Goal: Information Seeking & Learning: Find specific fact

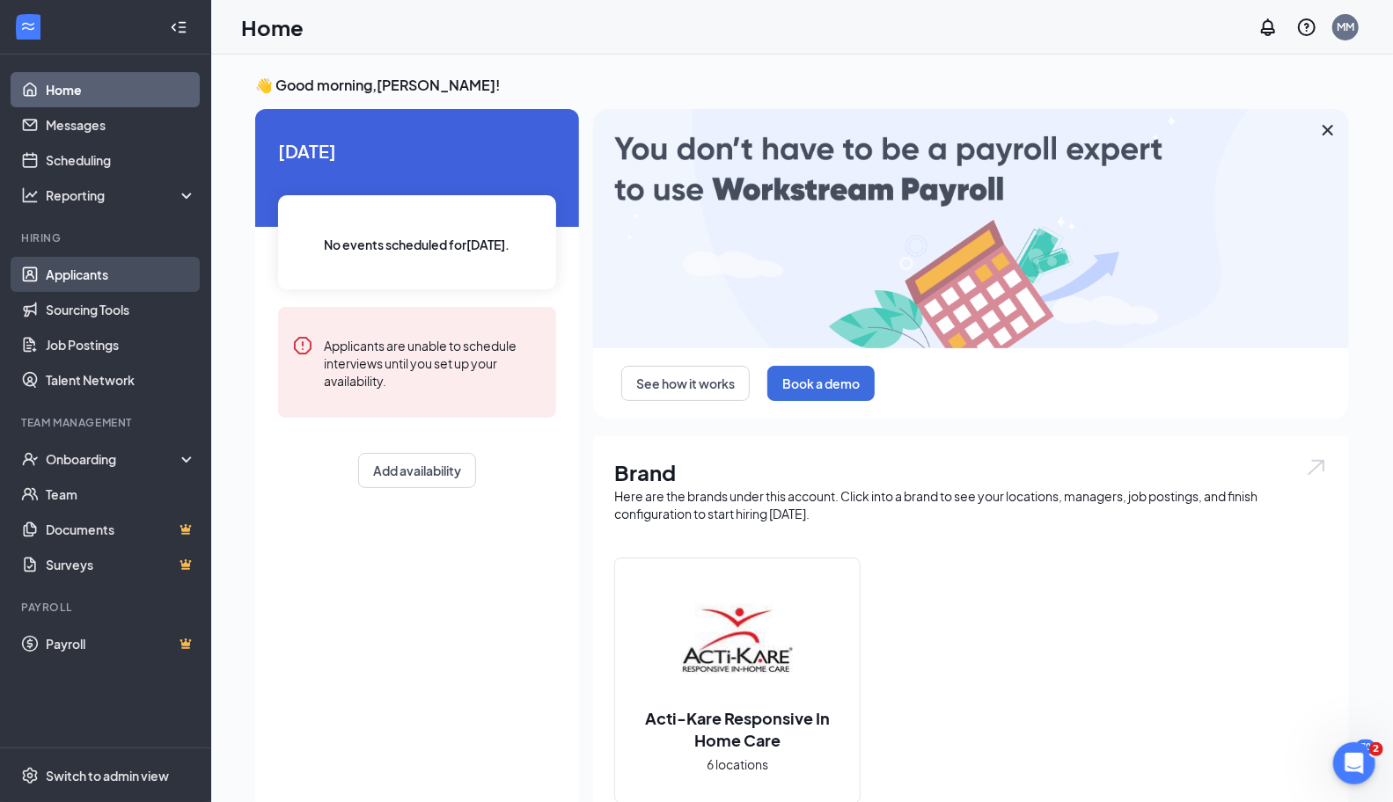
click at [88, 289] on link "Applicants" at bounding box center [121, 274] width 150 height 35
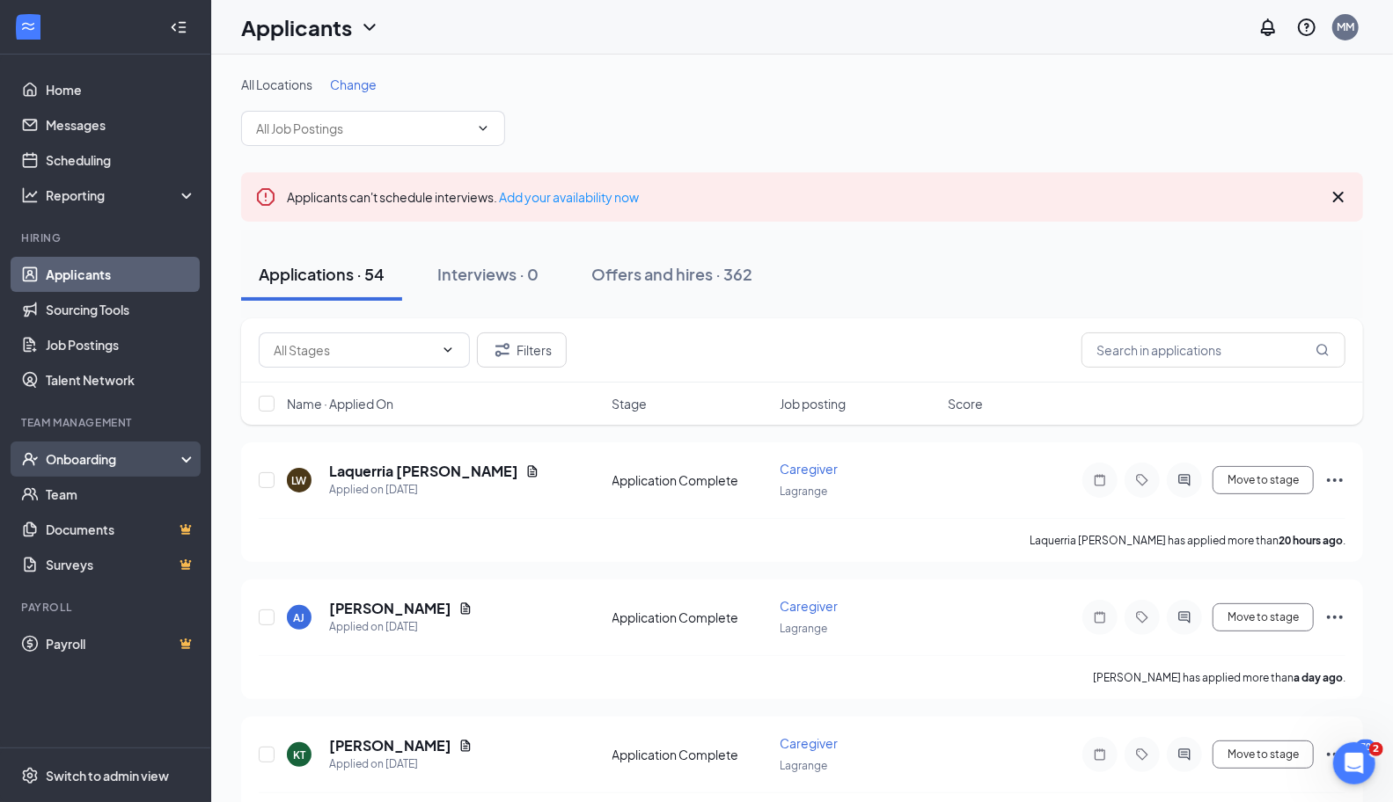
click at [84, 452] on div "Onboarding" at bounding box center [113, 459] width 135 height 18
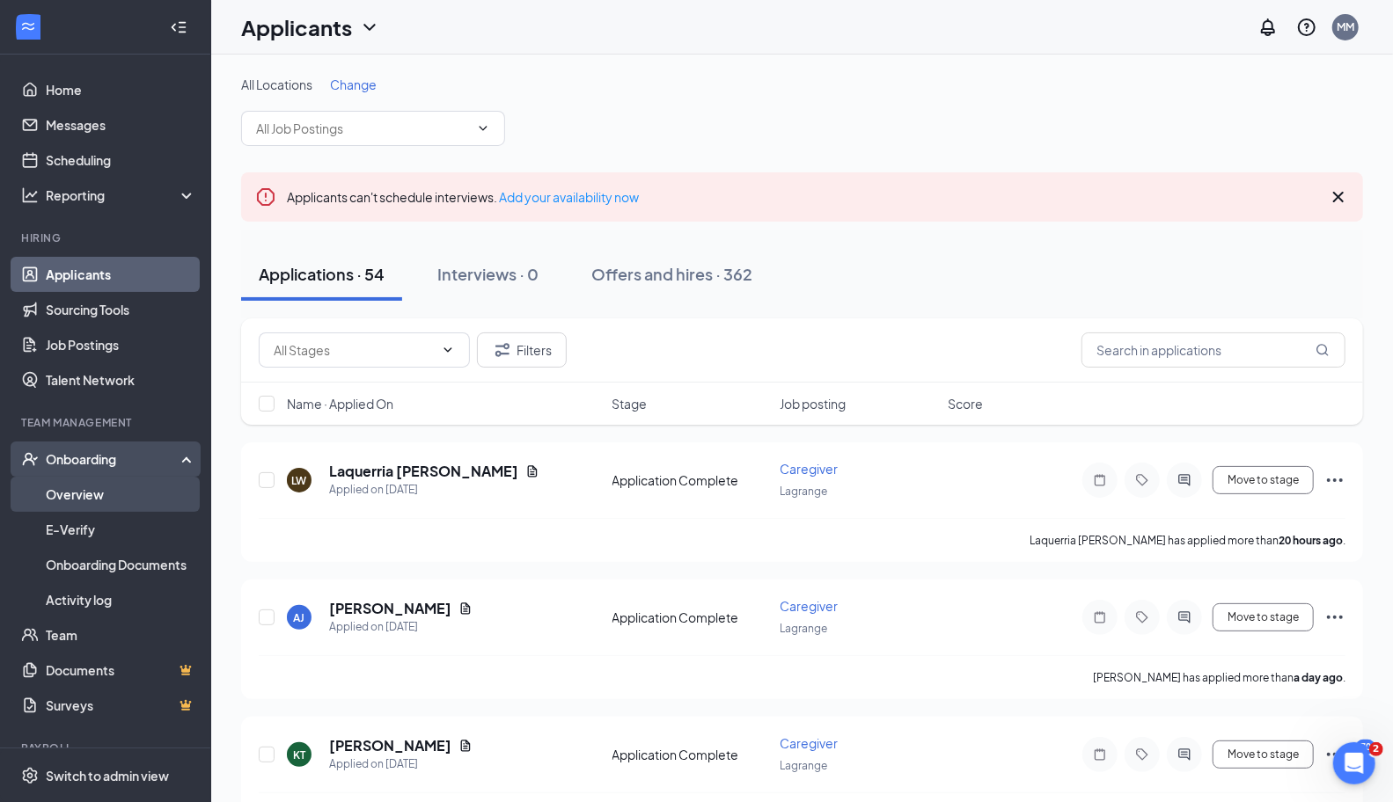
click at [88, 486] on link "Overview" at bounding box center [121, 494] width 150 height 35
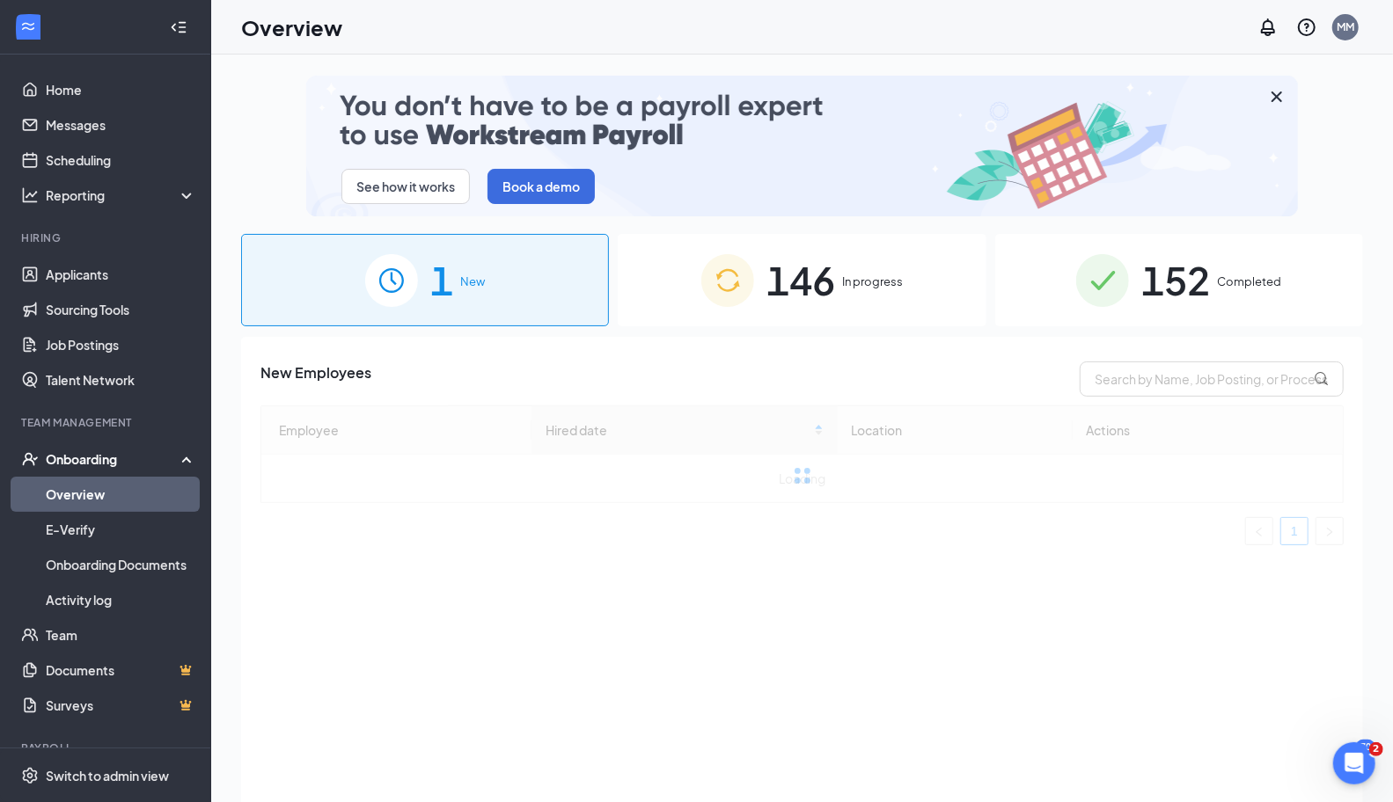
click at [1013, 268] on div "152 Completed" at bounding box center [1179, 280] width 368 height 92
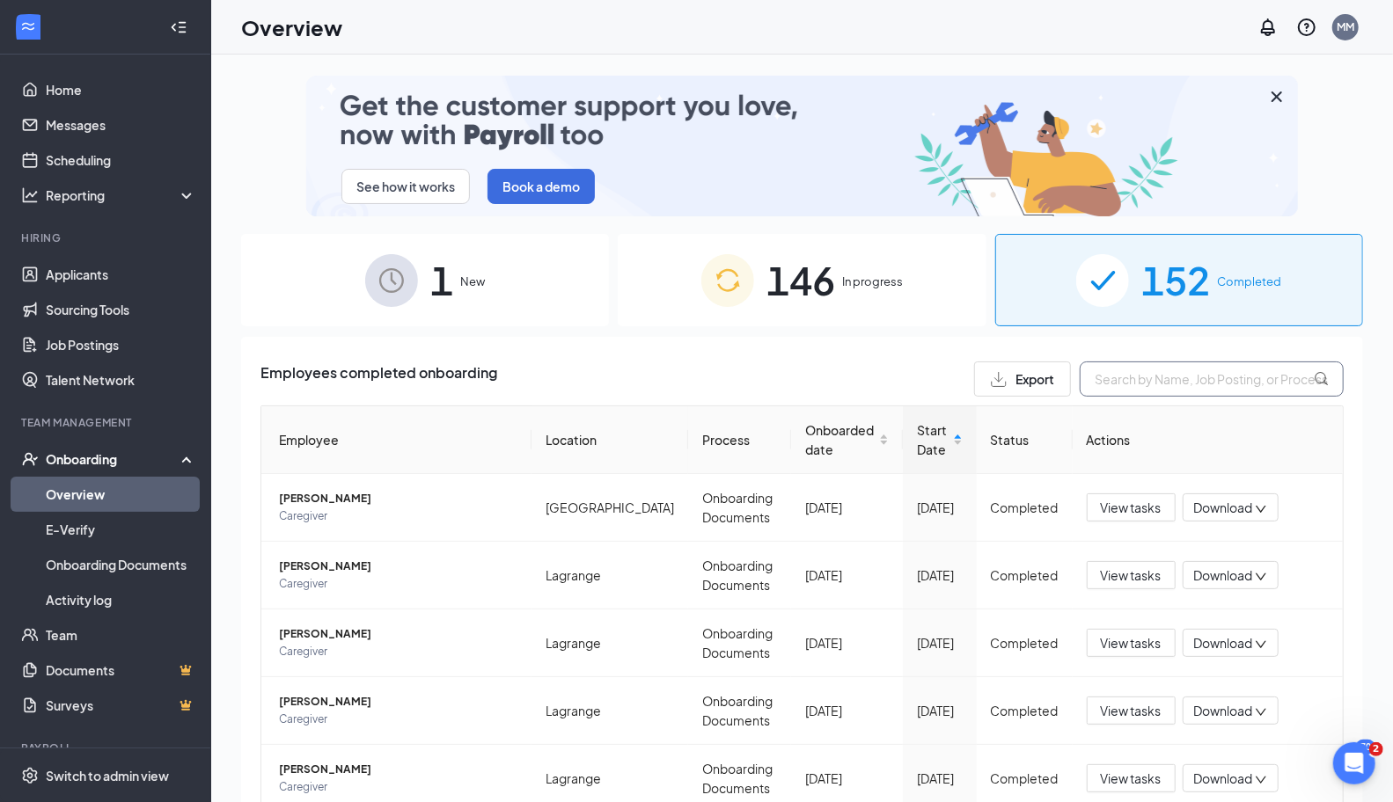
click at [1153, 379] on input "text" at bounding box center [1211, 379] width 264 height 35
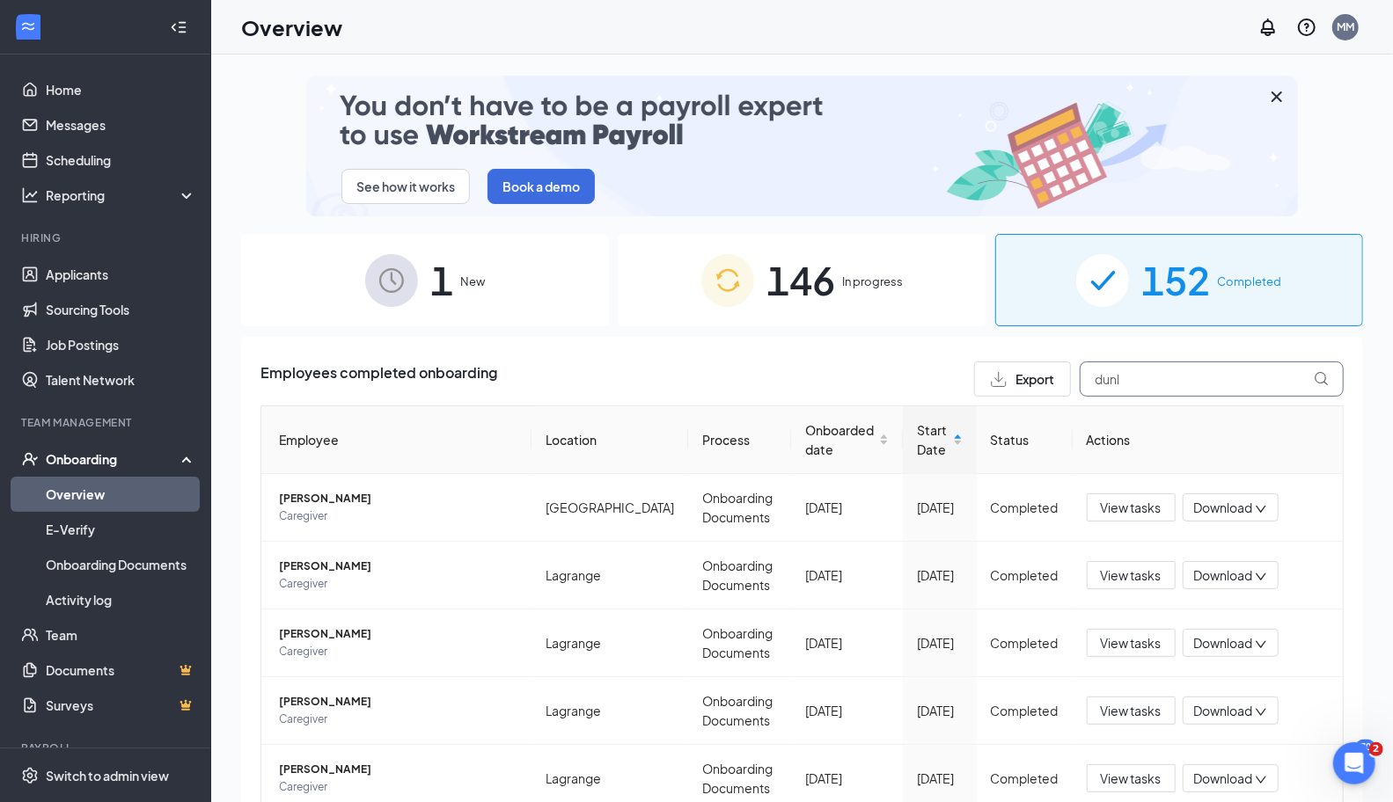
type input "dunl"
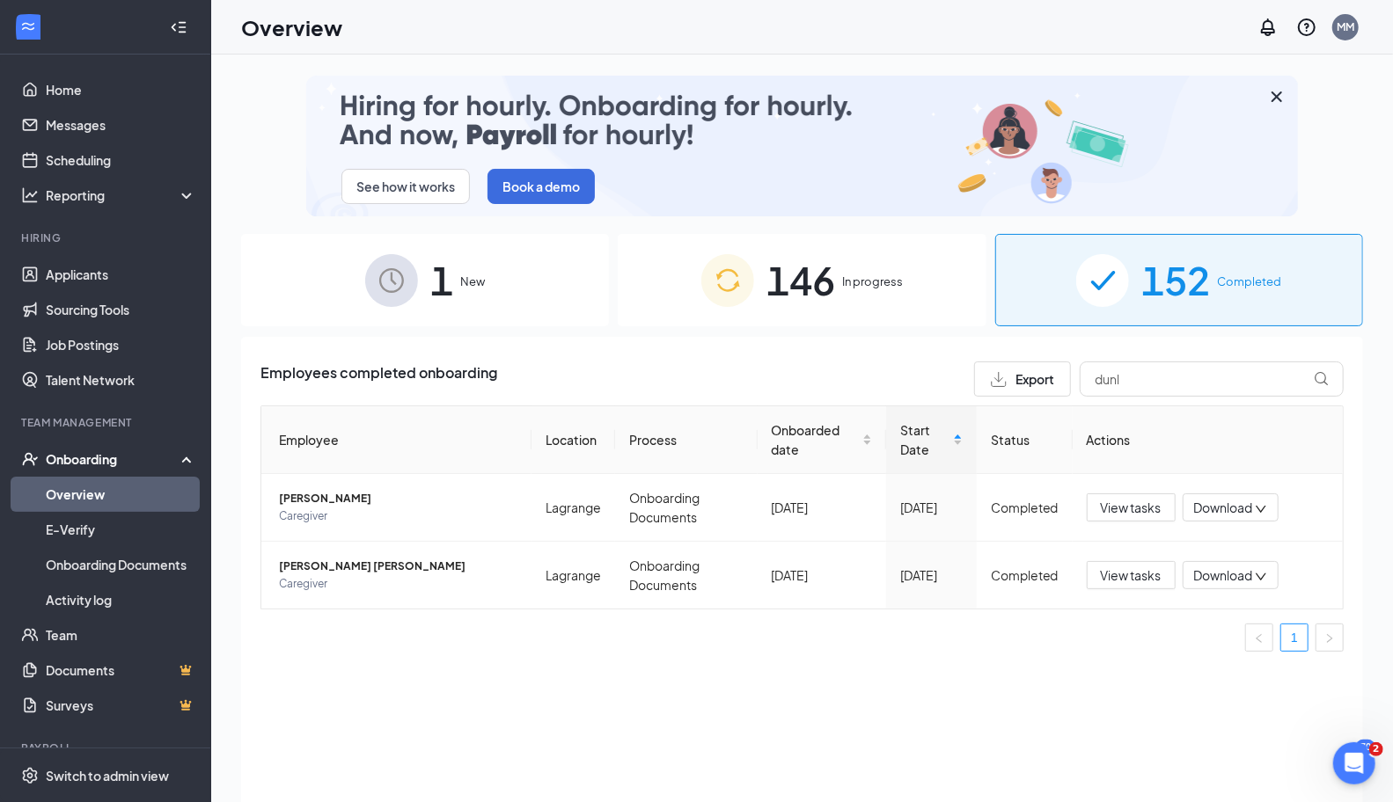
click at [864, 270] on div "146 In progress" at bounding box center [802, 280] width 368 height 92
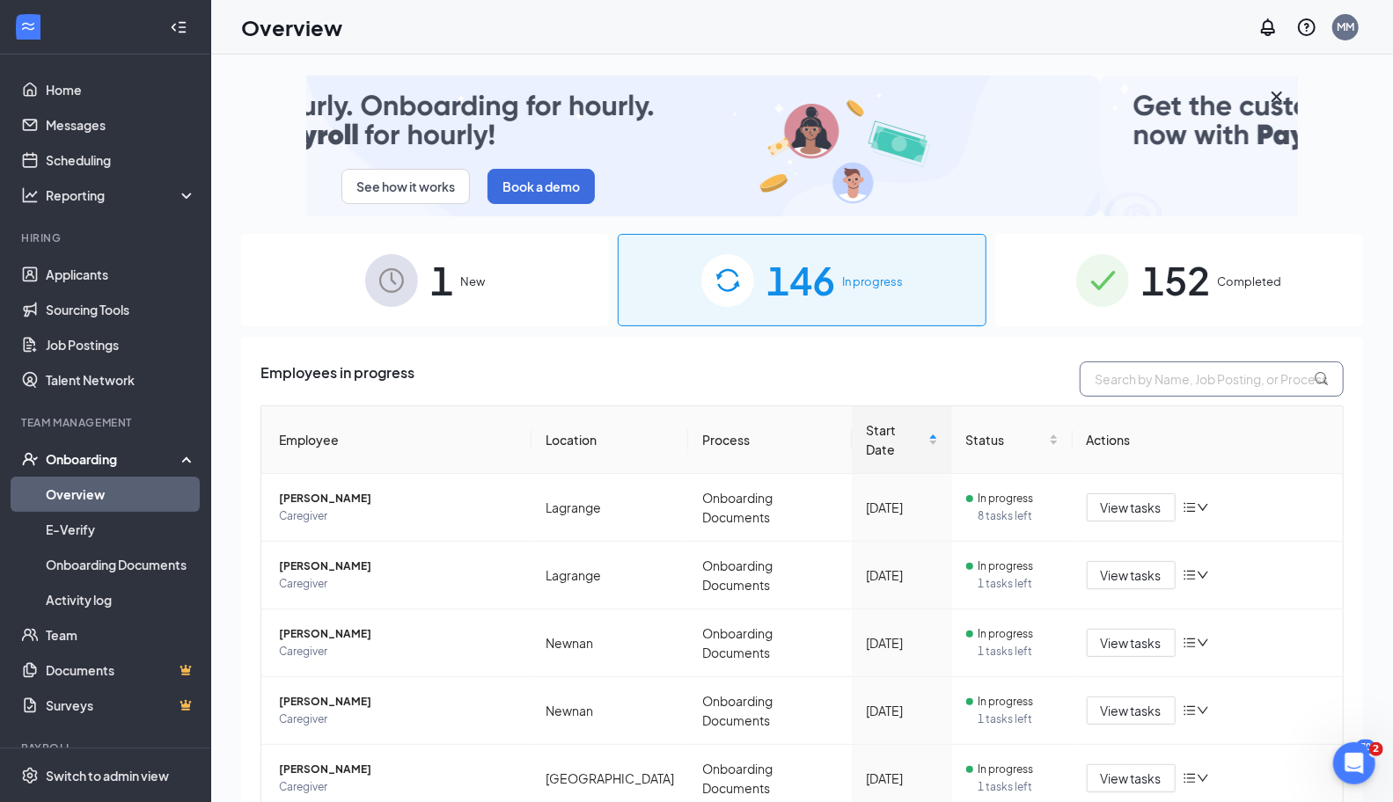
click at [1157, 373] on input "text" at bounding box center [1211, 379] width 264 height 35
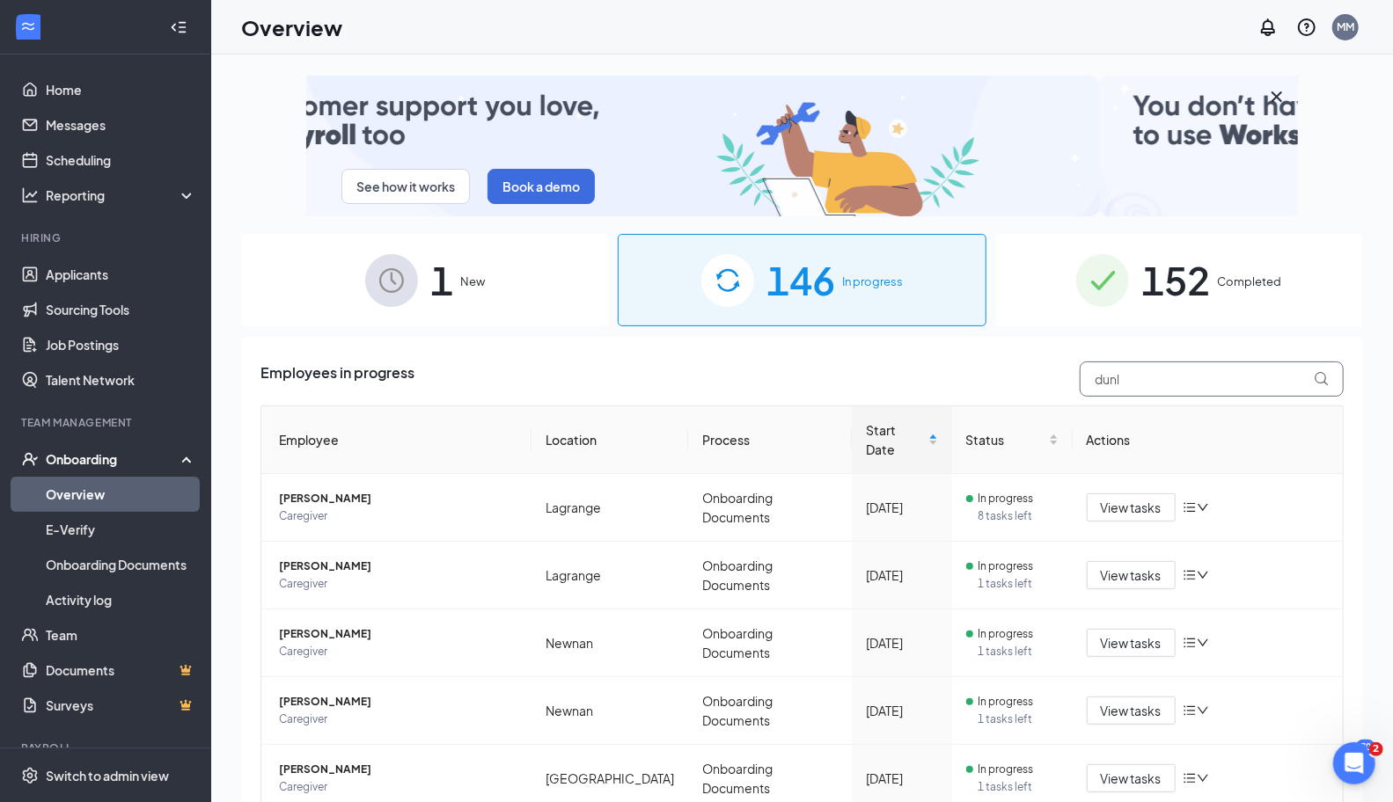
type input "dunl"
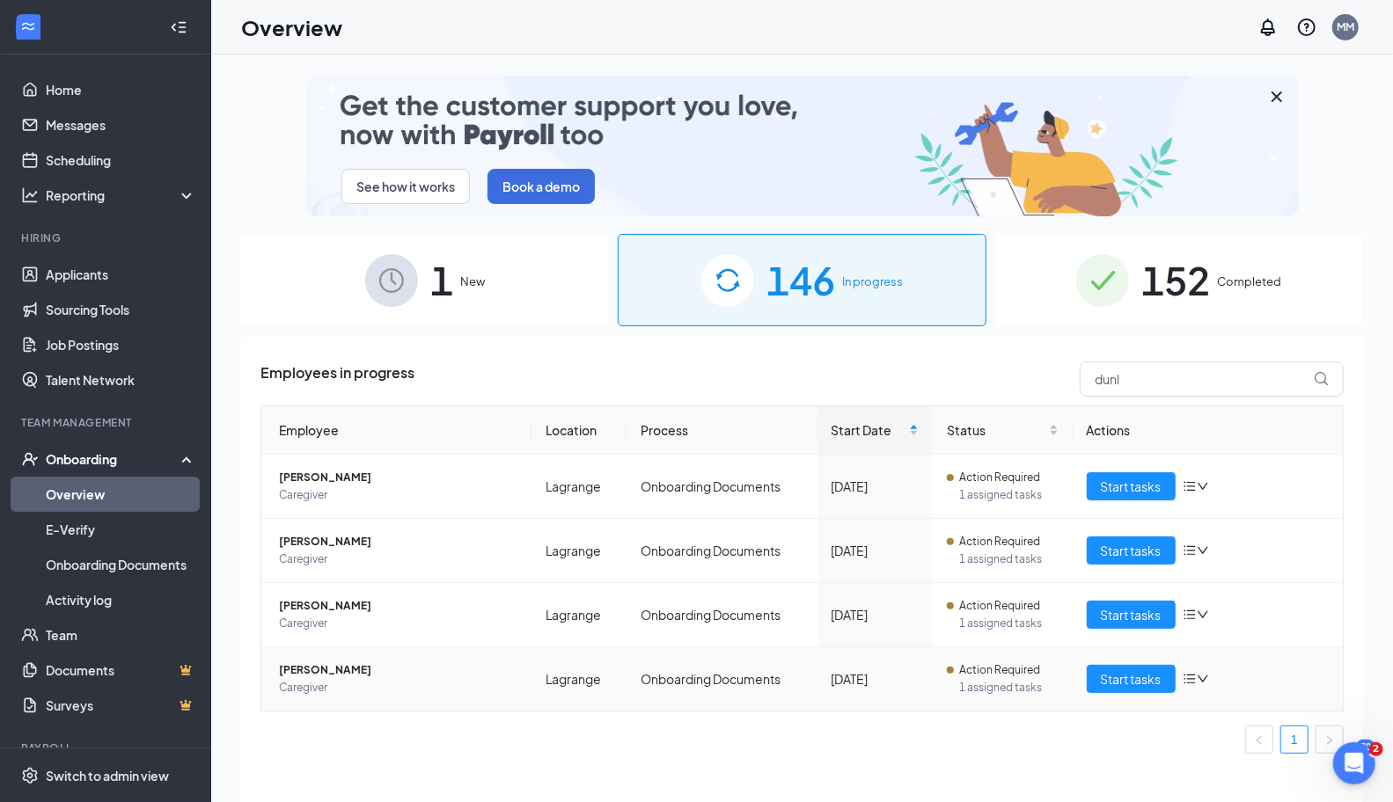
click at [362, 684] on span "Caregiver" at bounding box center [398, 688] width 238 height 18
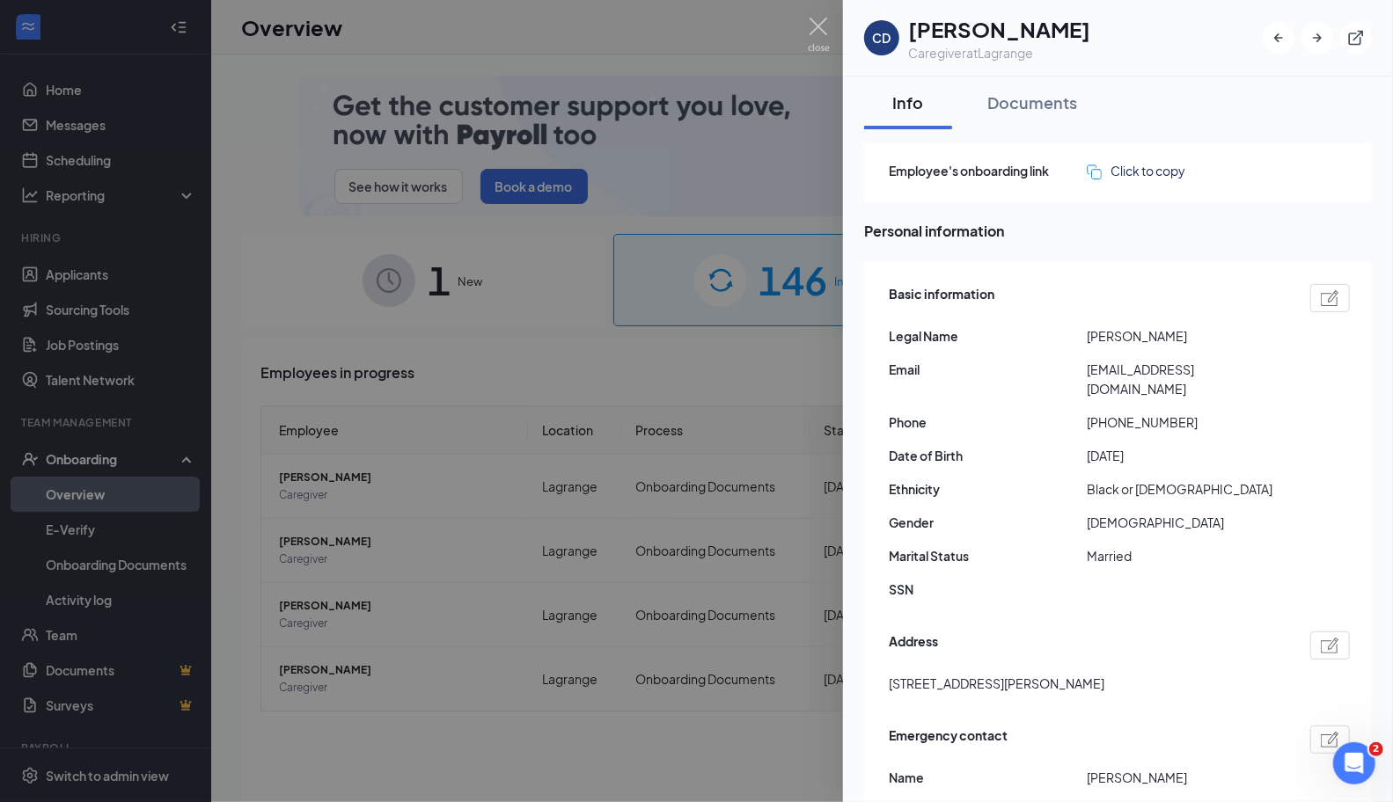
click at [66, 309] on div at bounding box center [696, 401] width 1393 height 802
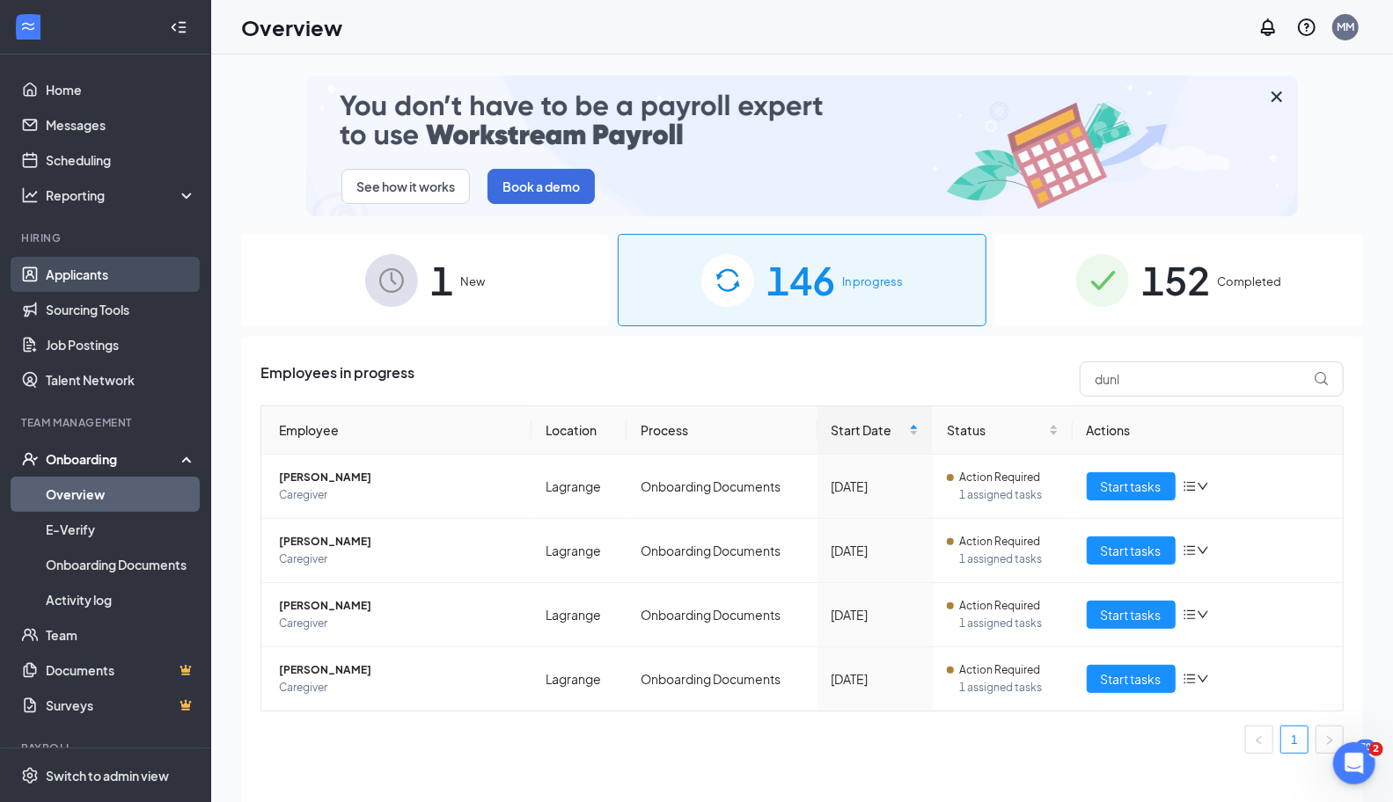
click at [86, 274] on link "Applicants" at bounding box center [121, 274] width 150 height 35
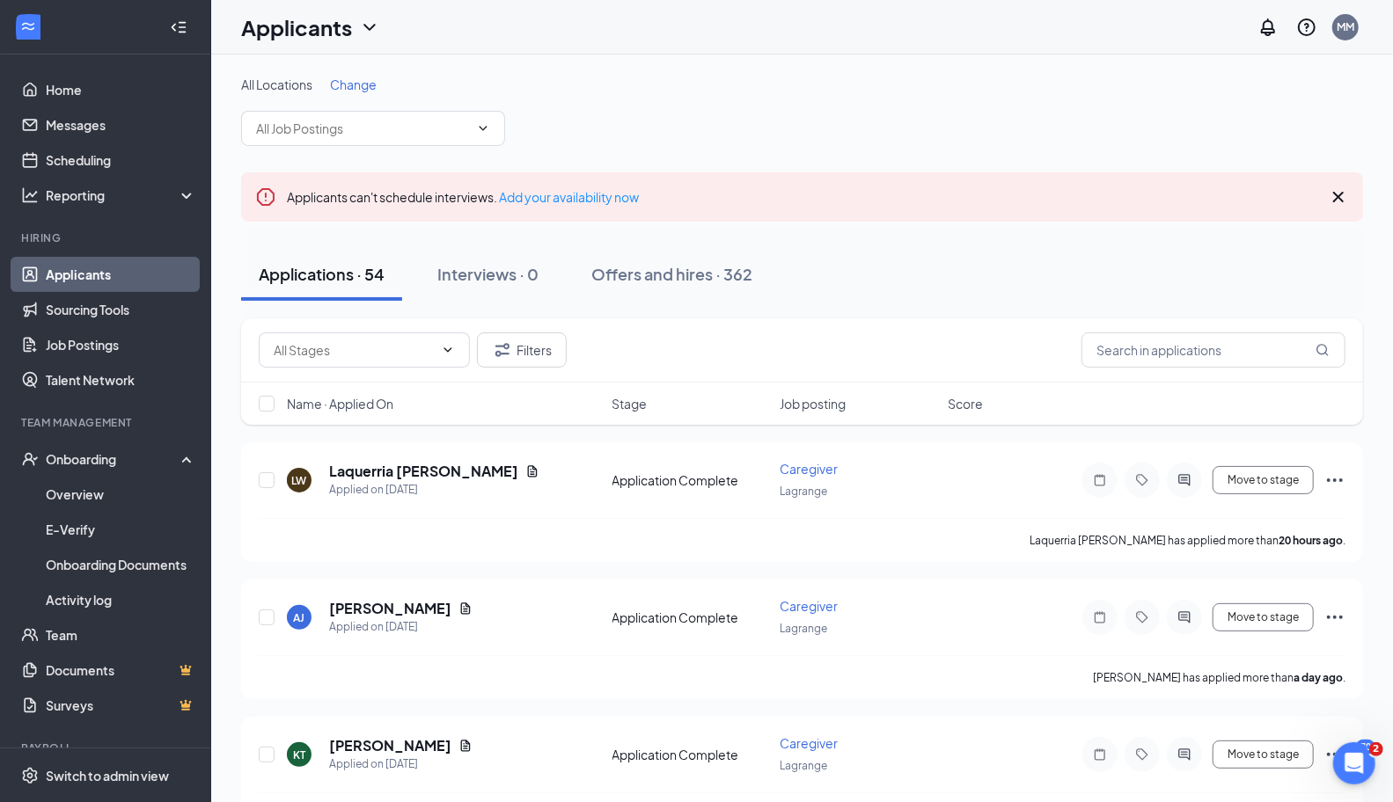
click at [642, 287] on button "Offers and hires · 362" at bounding box center [672, 274] width 196 height 53
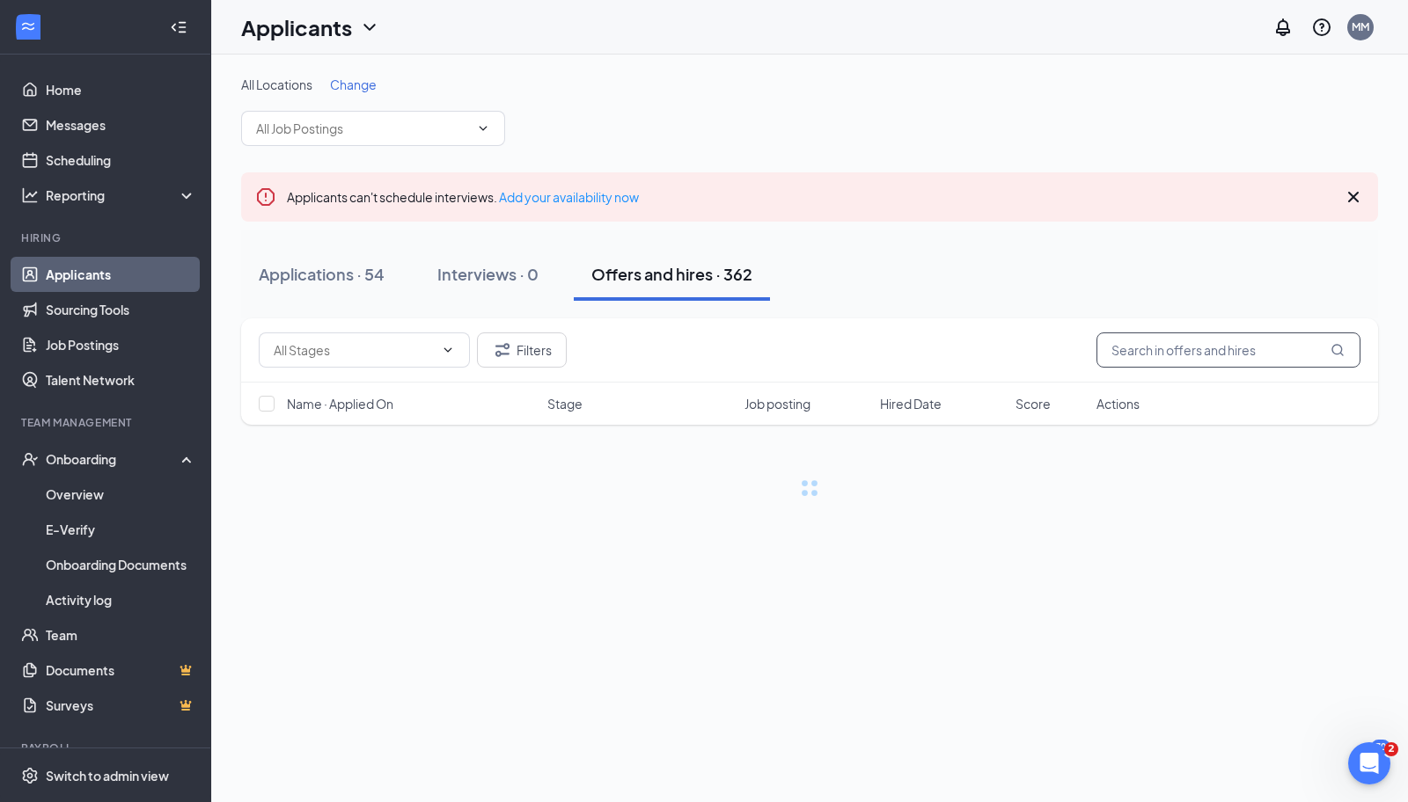
click at [1222, 346] on input "text" at bounding box center [1228, 350] width 264 height 35
type input "dunl"
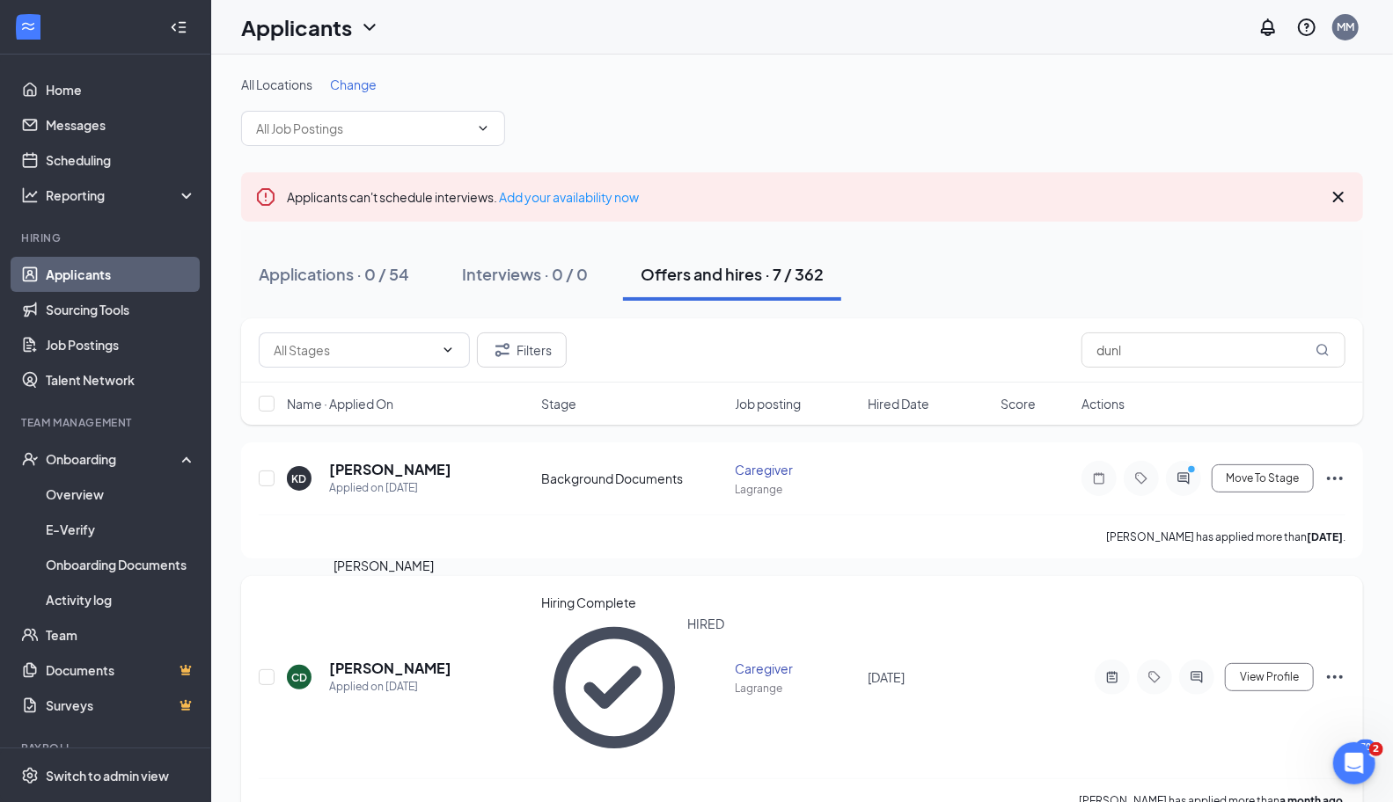
click at [370, 659] on h5 "[PERSON_NAME]" at bounding box center [390, 668] width 122 height 19
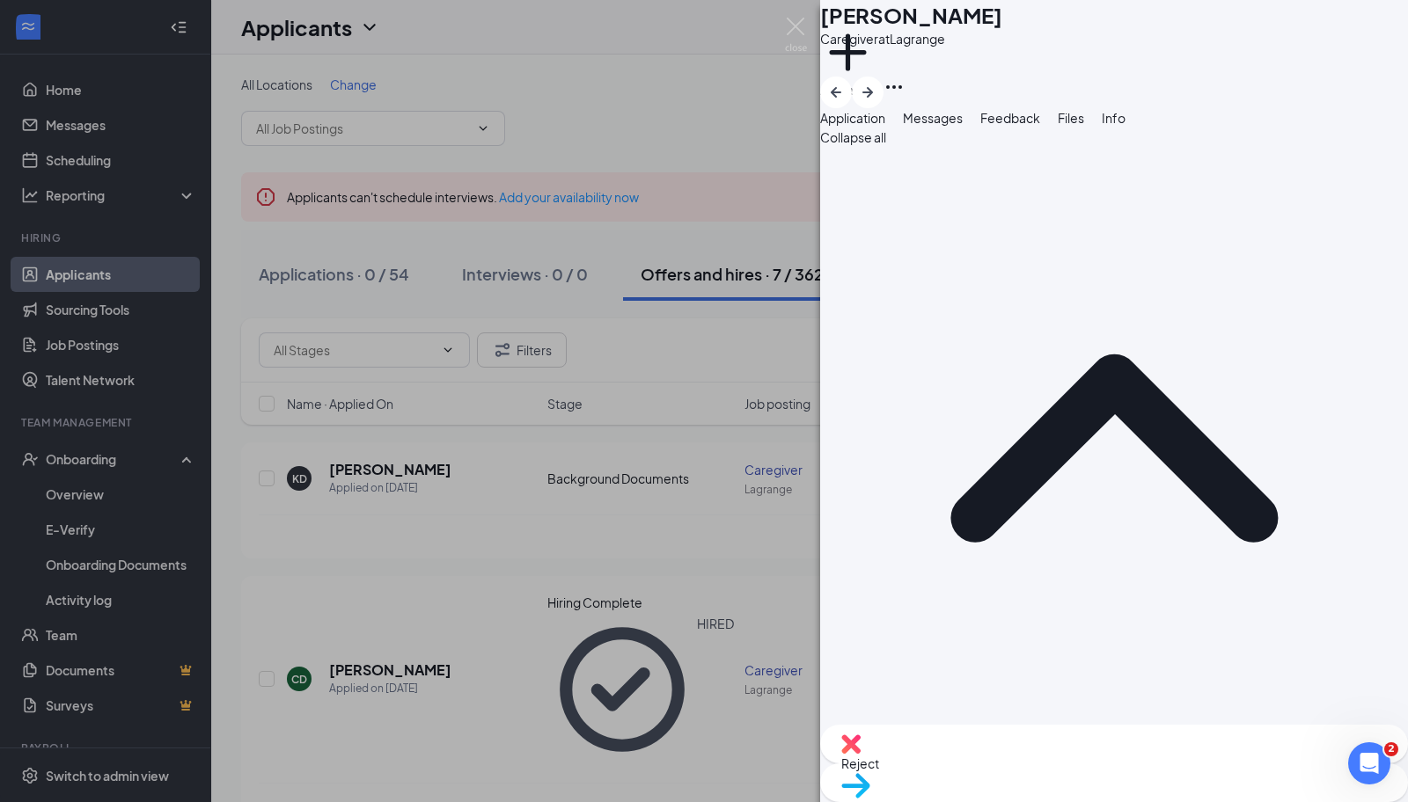
click at [782, 35] on div "CD [PERSON_NAME] Caregiver at Lagrange Add a tag Application Messages Feedback …" at bounding box center [704, 401] width 1408 height 802
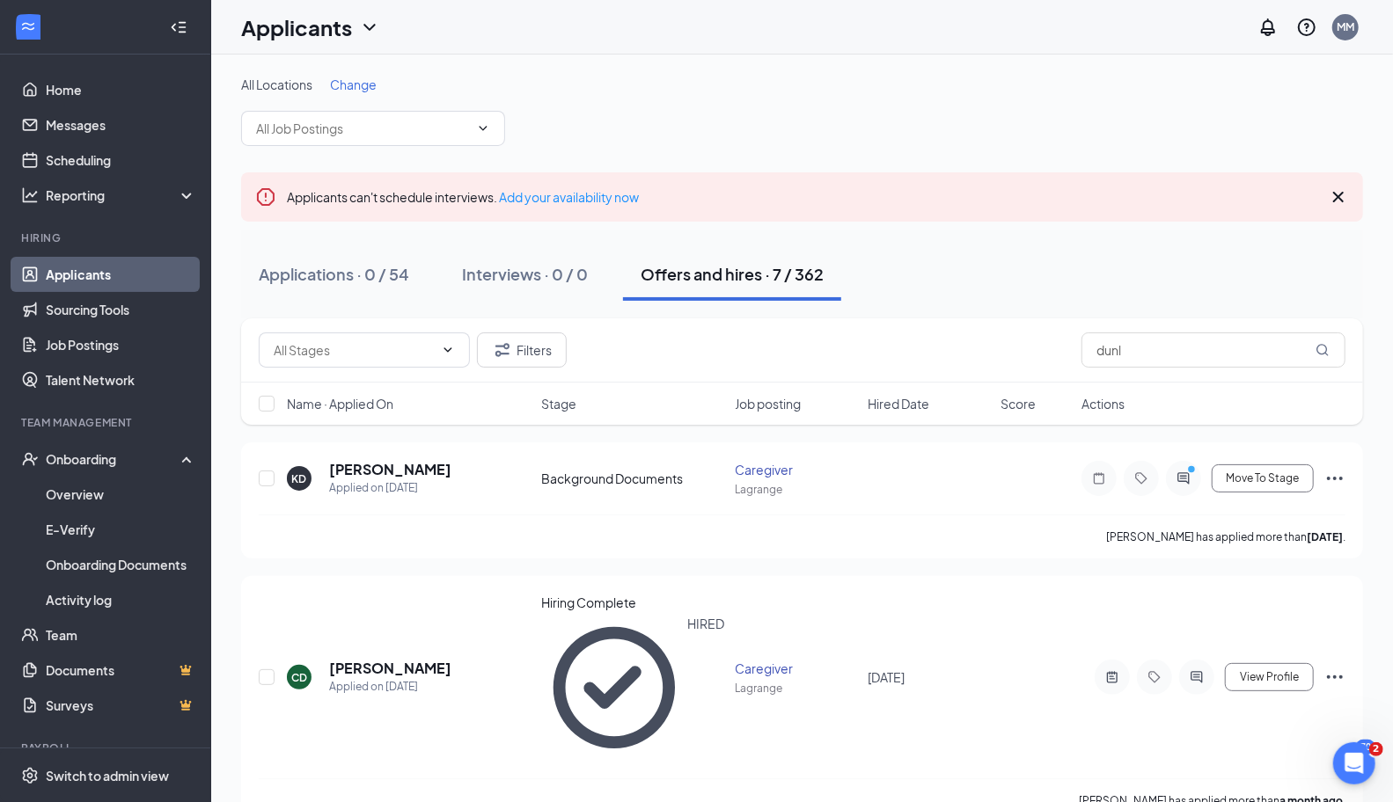
click at [788, 35] on div "Applicants MM" at bounding box center [801, 27] width 1181 height 55
click at [107, 498] on link "Overview" at bounding box center [121, 494] width 150 height 35
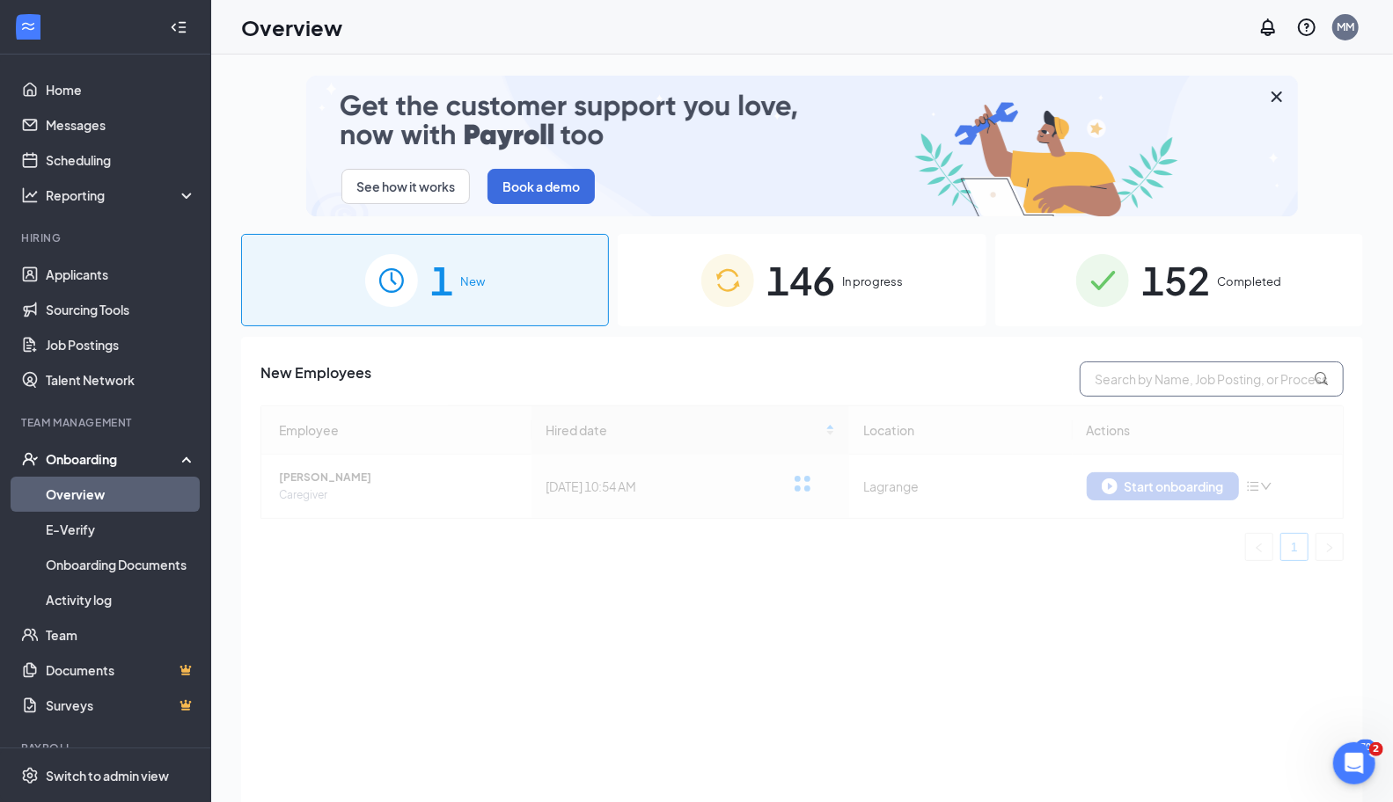
click at [1141, 381] on input "text" at bounding box center [1211, 379] width 264 height 35
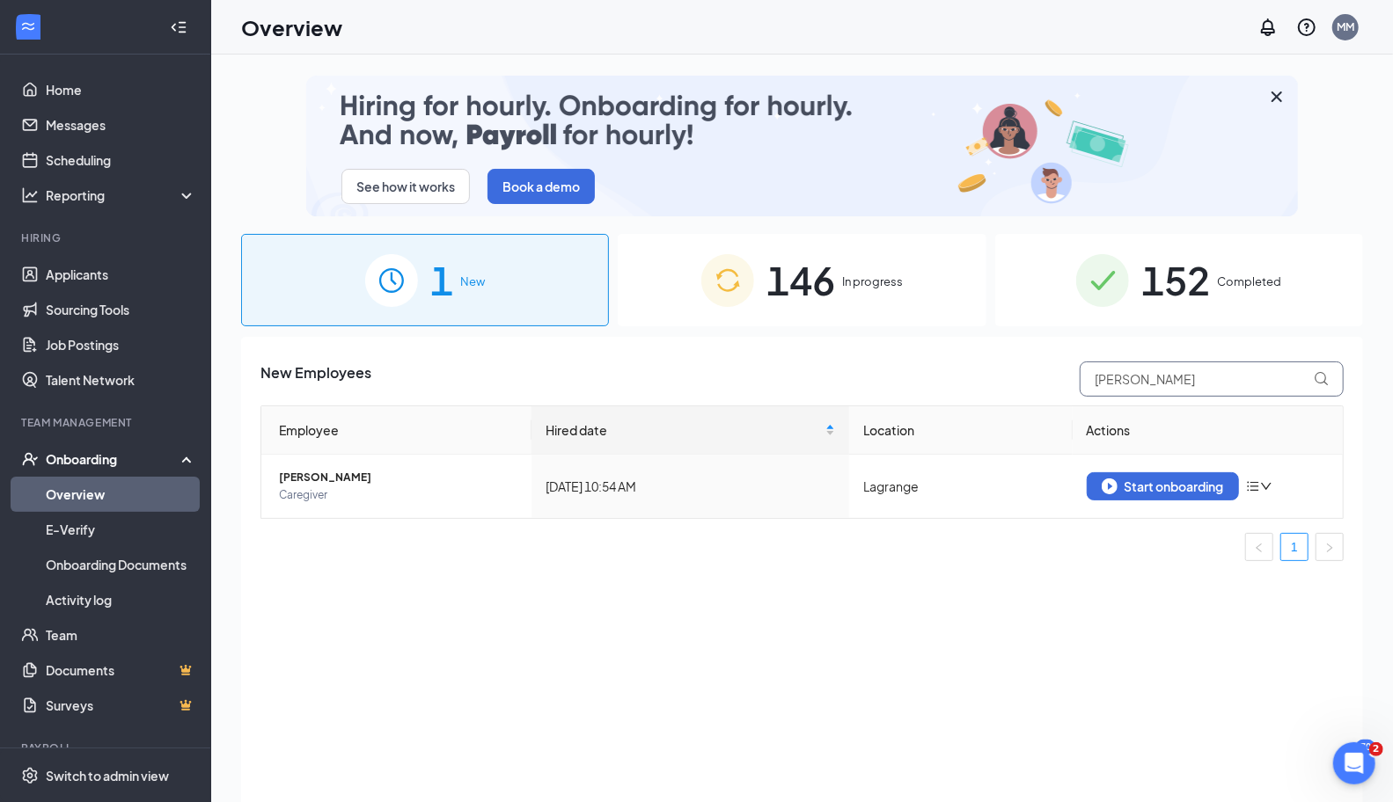
type input "[PERSON_NAME]"
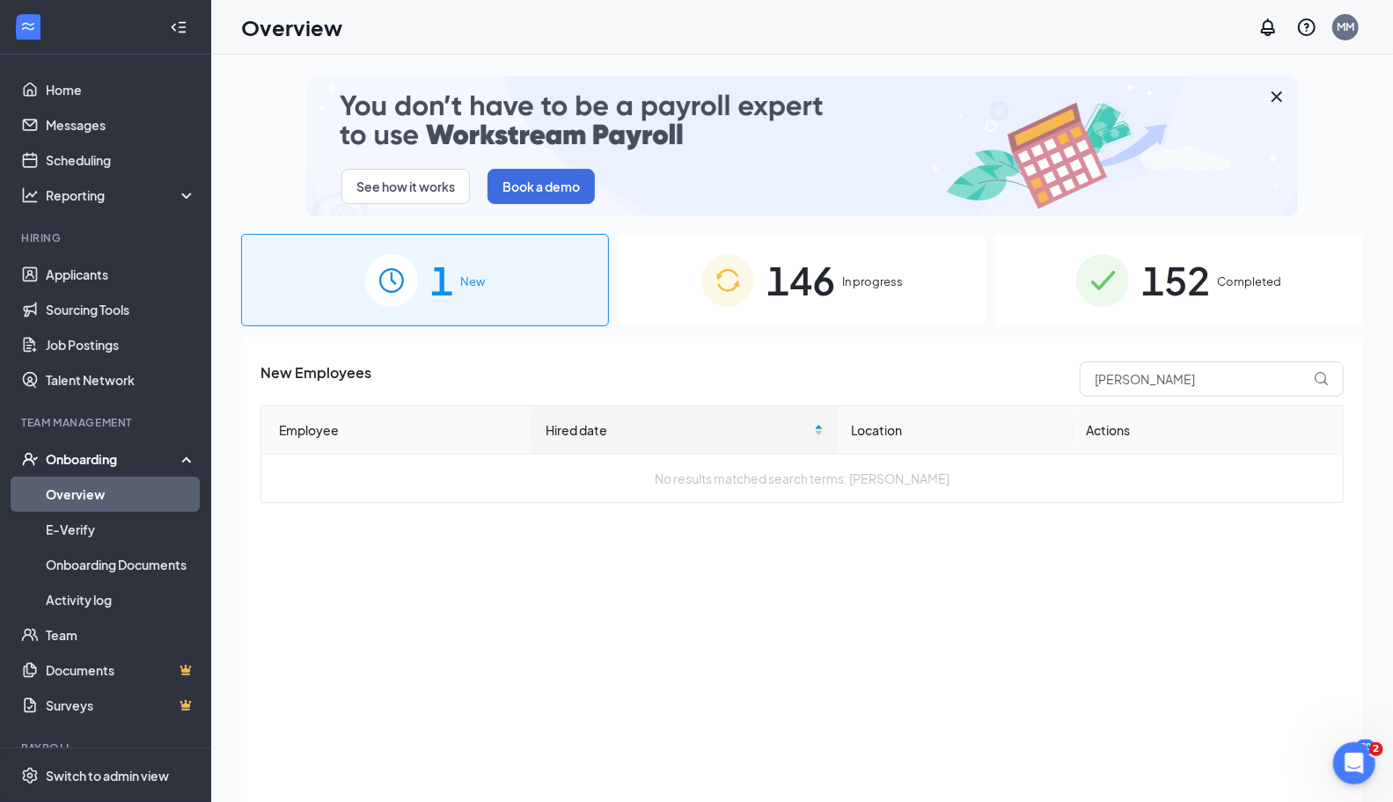
click at [901, 336] on div "See how it works Book a demo 1 New 146 In progress 152 Completed New Employees …" at bounding box center [802, 468] width 1122 height 785
click at [880, 289] on span "In progress" at bounding box center [872, 282] width 61 height 18
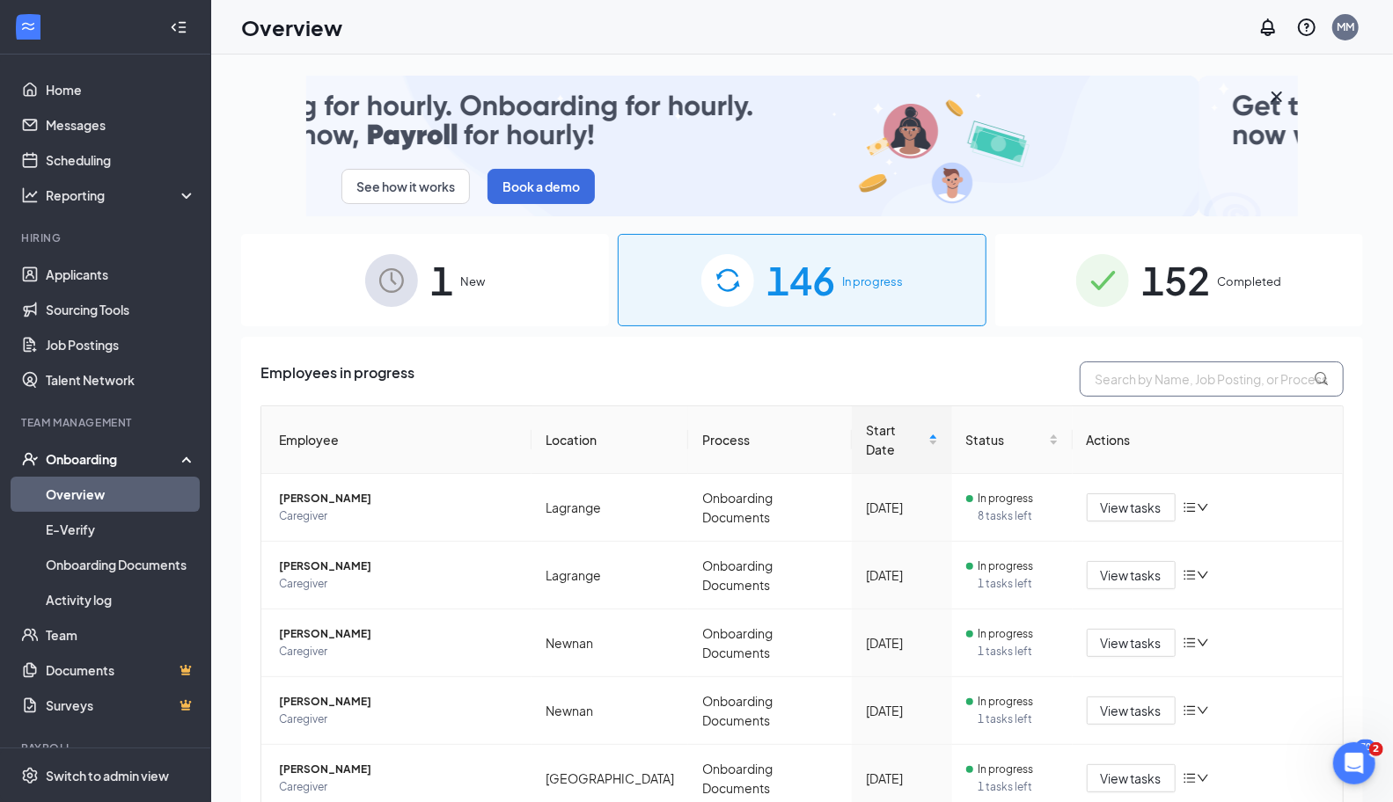
click at [1199, 389] on input "text" at bounding box center [1211, 379] width 264 height 35
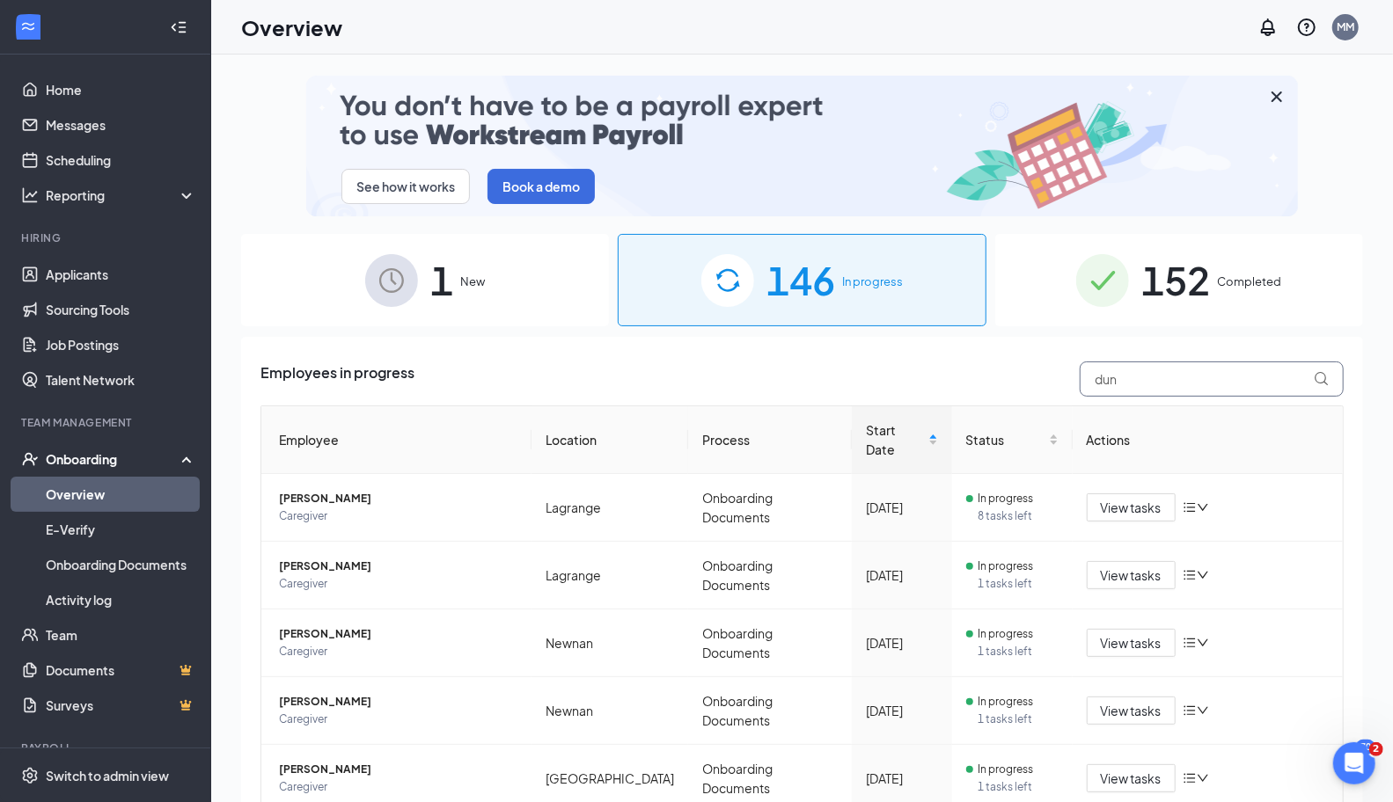
type input "dun"
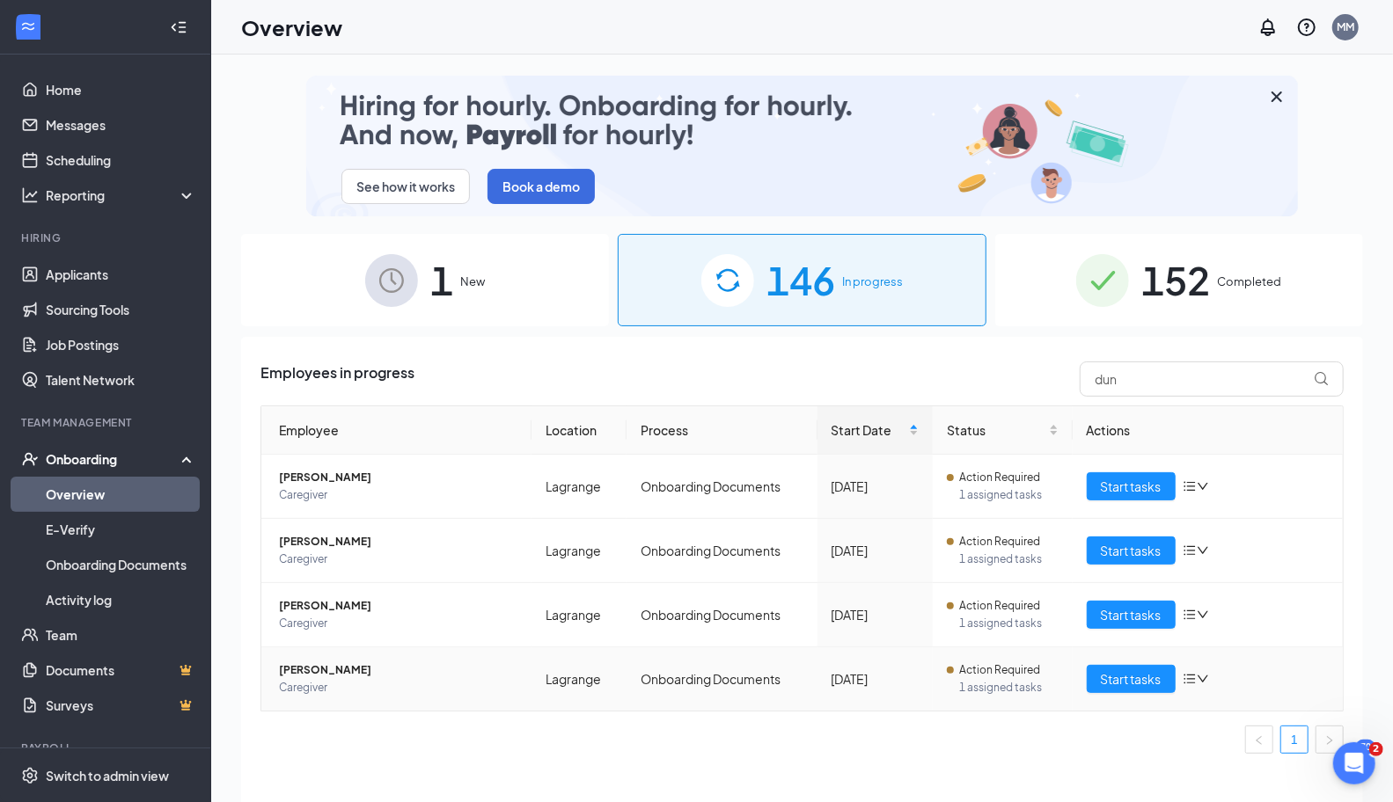
click at [334, 664] on span "[PERSON_NAME]" at bounding box center [398, 671] width 238 height 18
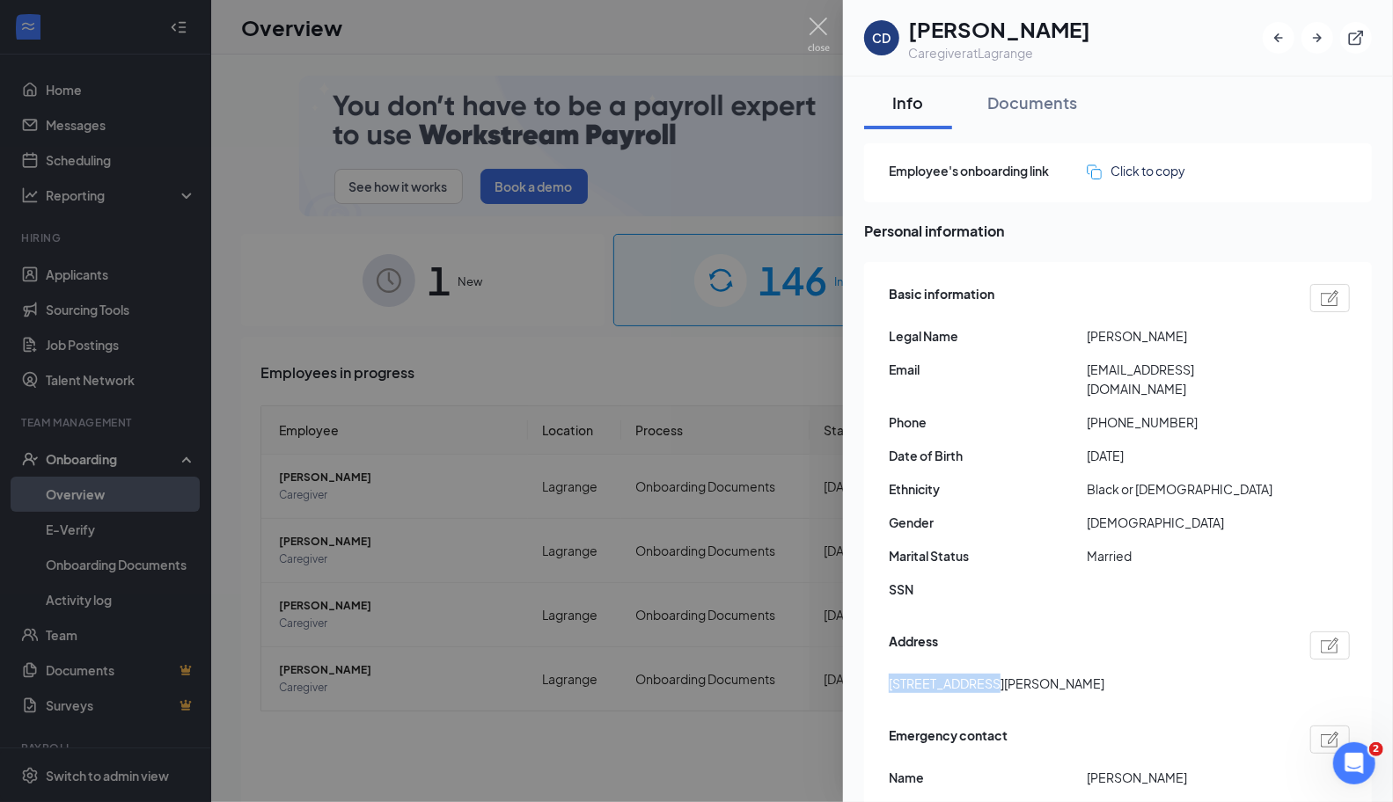
drag, startPoint x: 881, startPoint y: 662, endPoint x: 983, endPoint y: 669, distance: 101.5
click at [983, 669] on div "Basic information Legal Name [PERSON_NAME] Email [EMAIL_ADDRESS][DOMAIN_NAME] P…" at bounding box center [1118, 593] width 508 height 662
copy span "[STREET_ADDRESS][PERSON_NAME]"
drag, startPoint x: 1217, startPoint y: 371, endPoint x: 1095, endPoint y: 370, distance: 121.4
click at [1088, 370] on span "[EMAIL_ADDRESS][DOMAIN_NAME]" at bounding box center [1185, 379] width 198 height 39
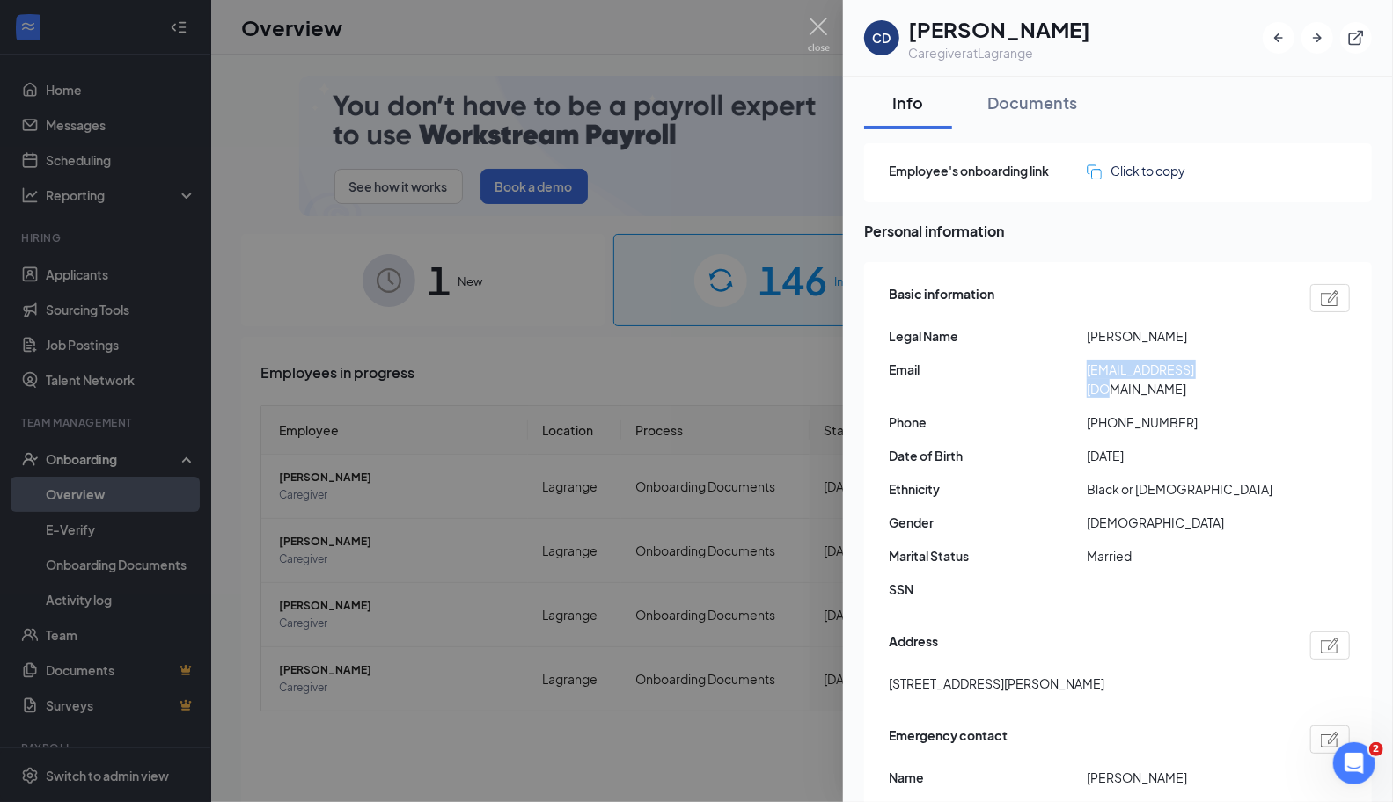
copy span "[EMAIL_ADDRESS][DOMAIN_NAME]"
drag, startPoint x: 1182, startPoint y: 400, endPoint x: 1101, endPoint y: 399, distance: 81.8
click at [1101, 413] on span "[PHONE_NUMBER]" at bounding box center [1185, 422] width 198 height 19
copy span "7063503639"
click at [1028, 105] on div "Documents" at bounding box center [1032, 102] width 90 height 22
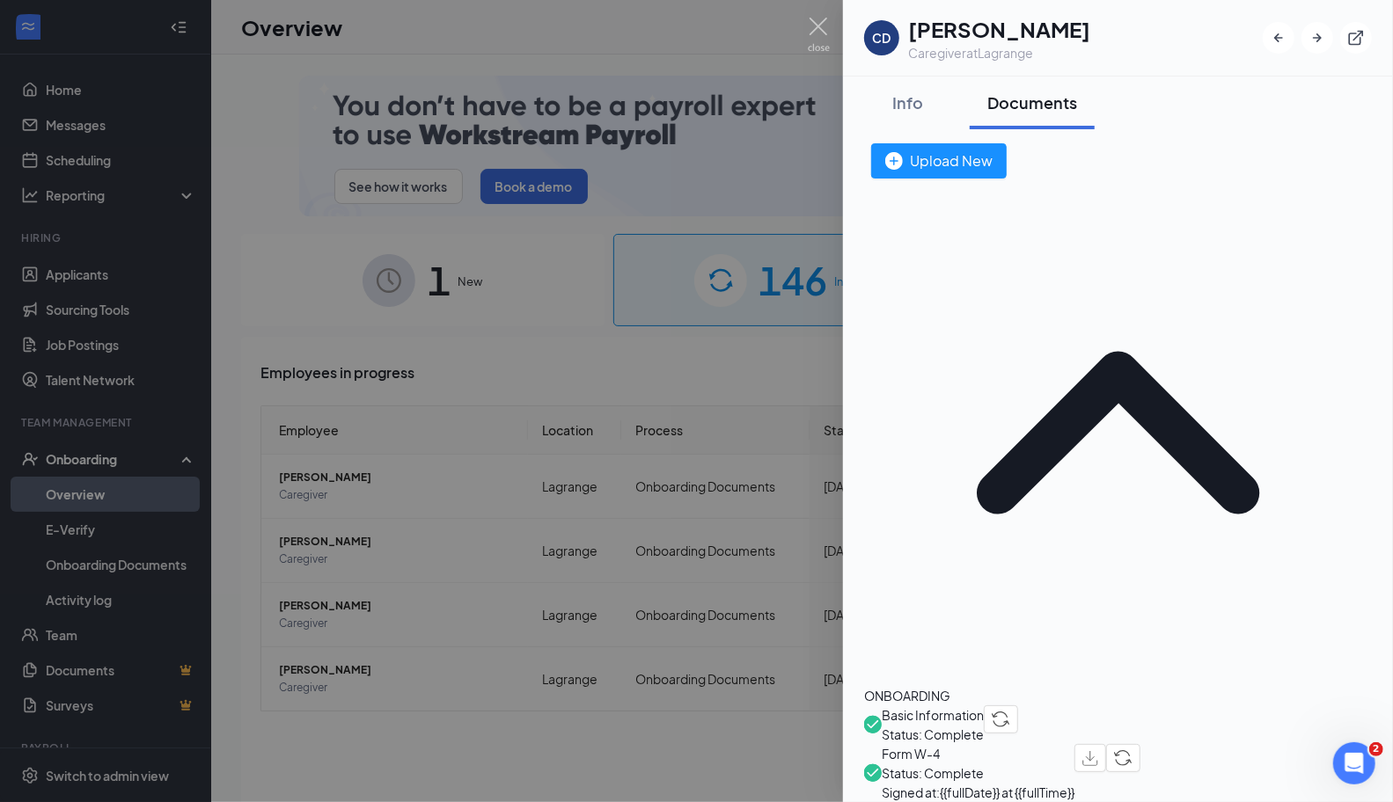
click at [970, 744] on span "Form W-4" at bounding box center [977, 753] width 193 height 19
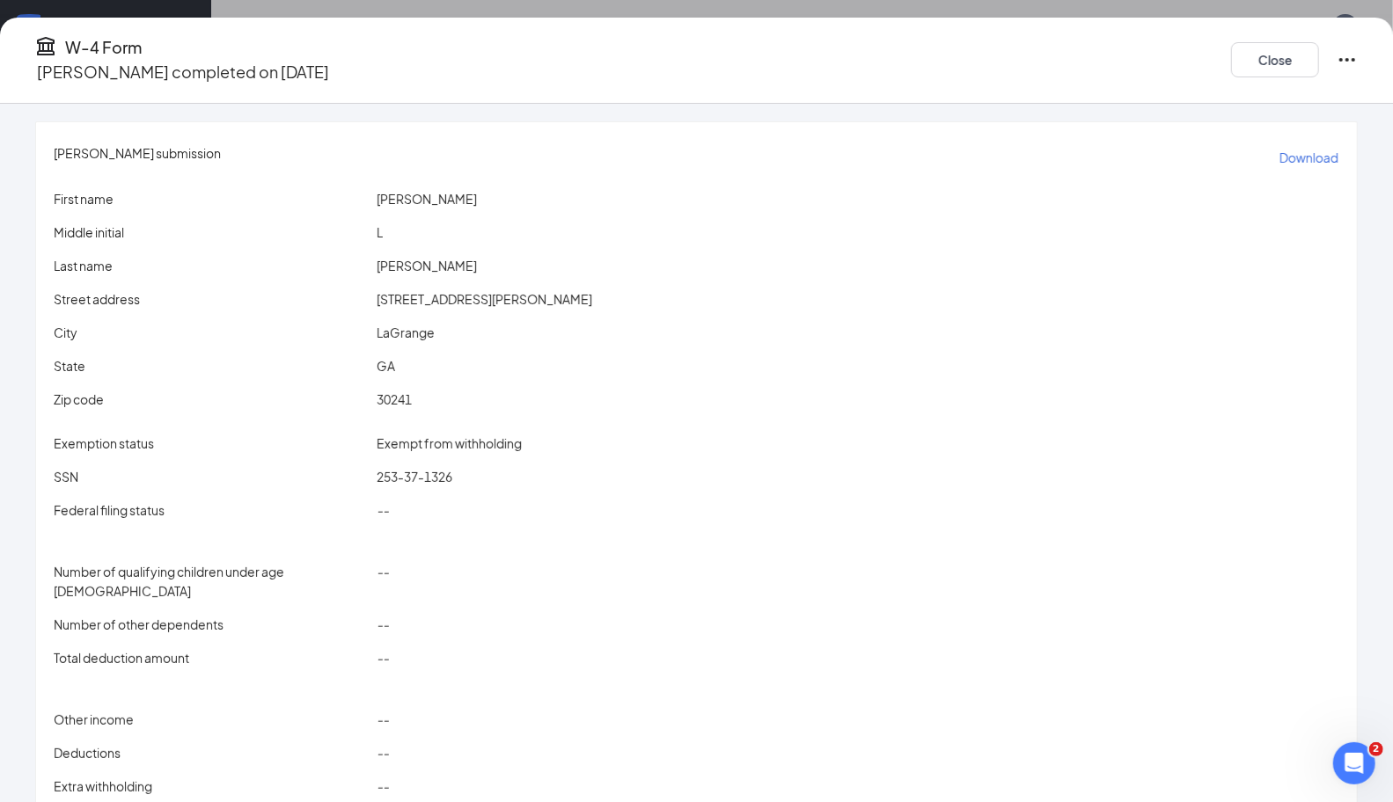
click at [1279, 149] on p "Download" at bounding box center [1308, 158] width 59 height 18
click at [1243, 62] on button "Close" at bounding box center [1275, 59] width 88 height 35
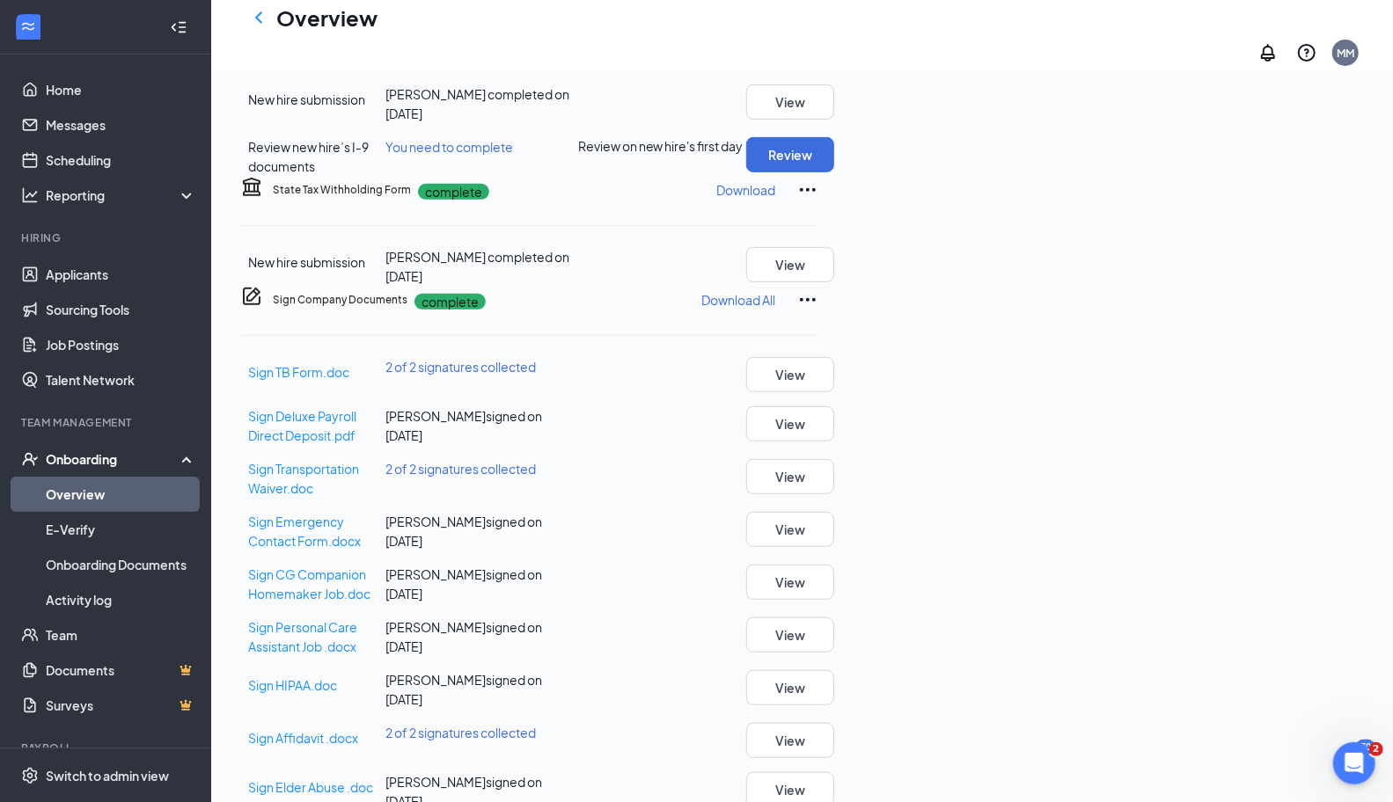
scroll to position [399, 0]
click at [776, 205] on button "Download" at bounding box center [745, 191] width 61 height 28
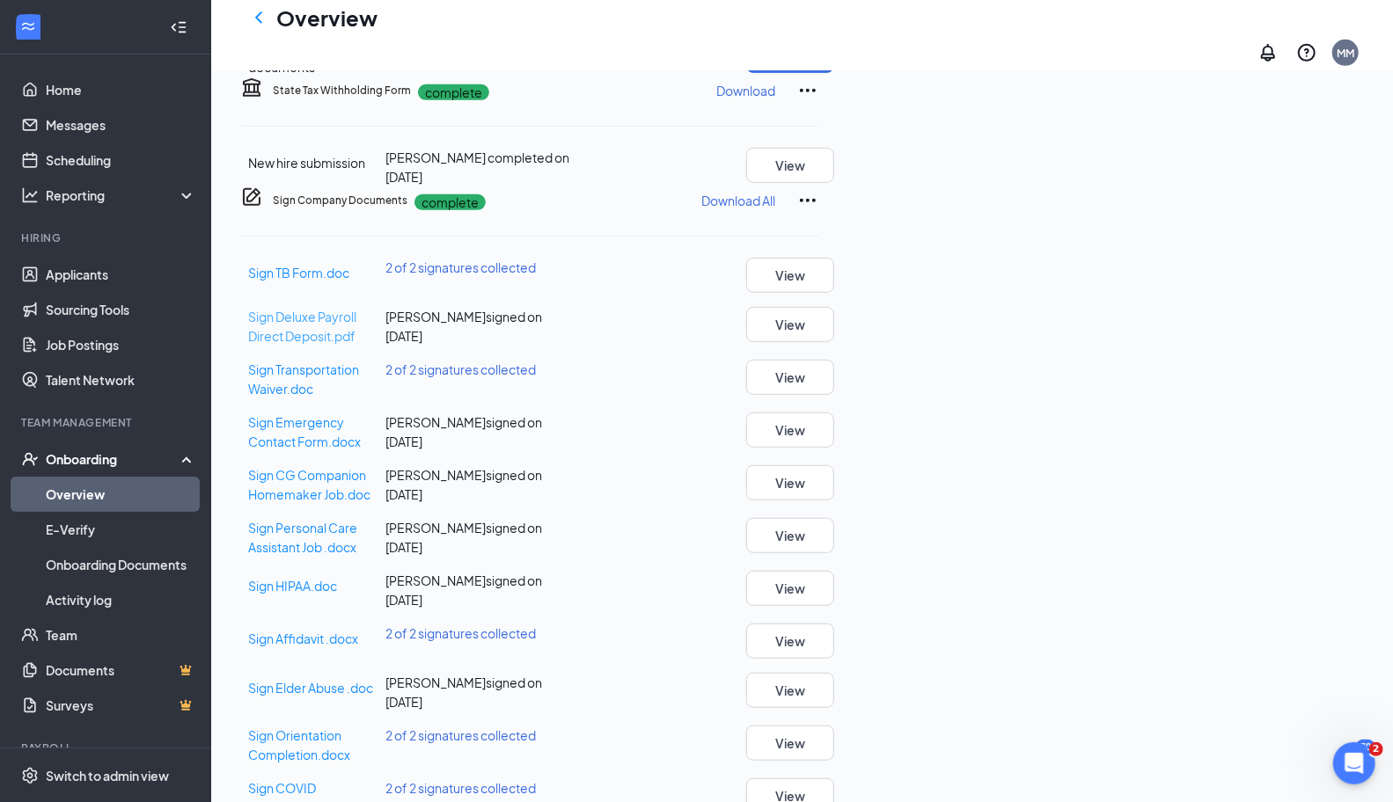
click at [356, 344] on span "Sign Deluxe Payroll Direct Deposit.pdf" at bounding box center [302, 326] width 108 height 35
click at [106, 494] on link "Overview" at bounding box center [121, 494] width 150 height 35
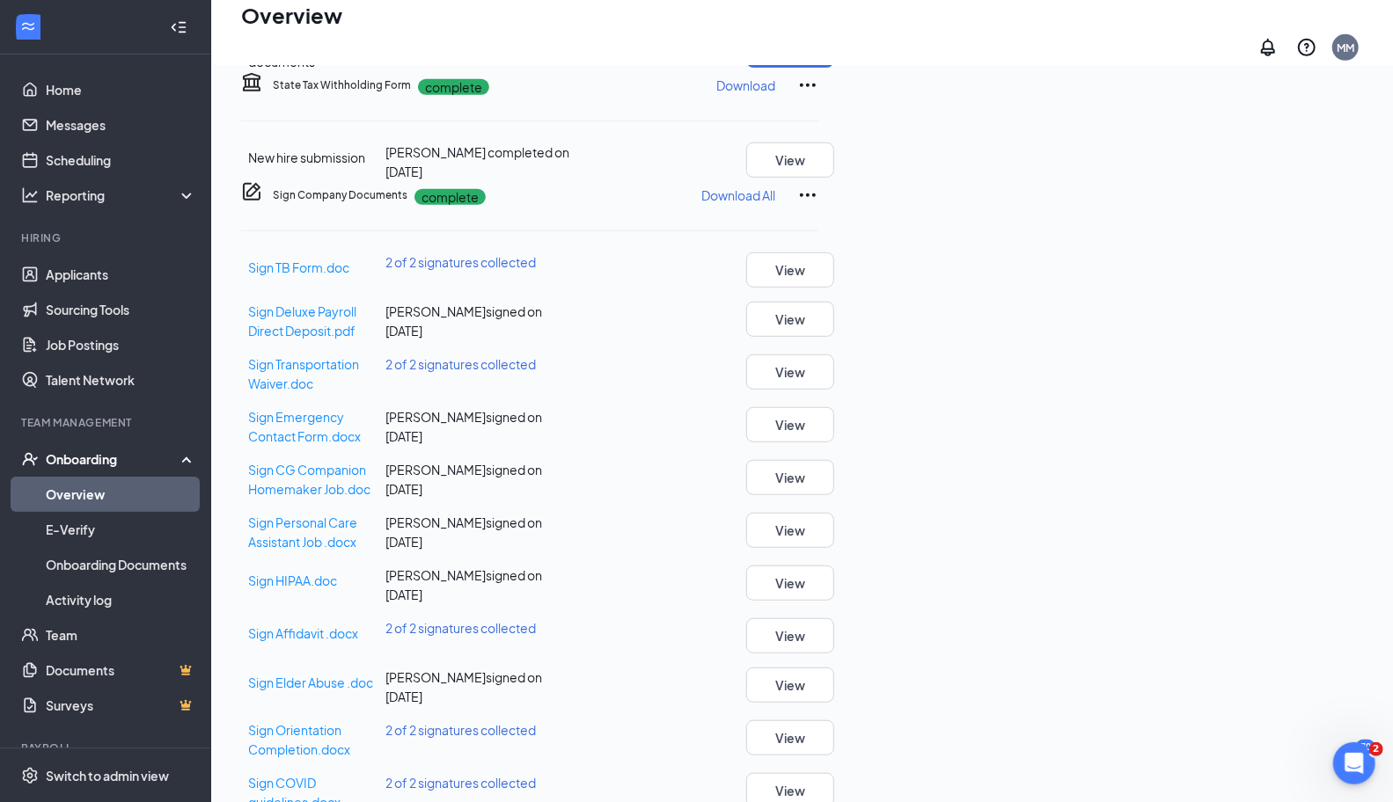
scroll to position [79, 0]
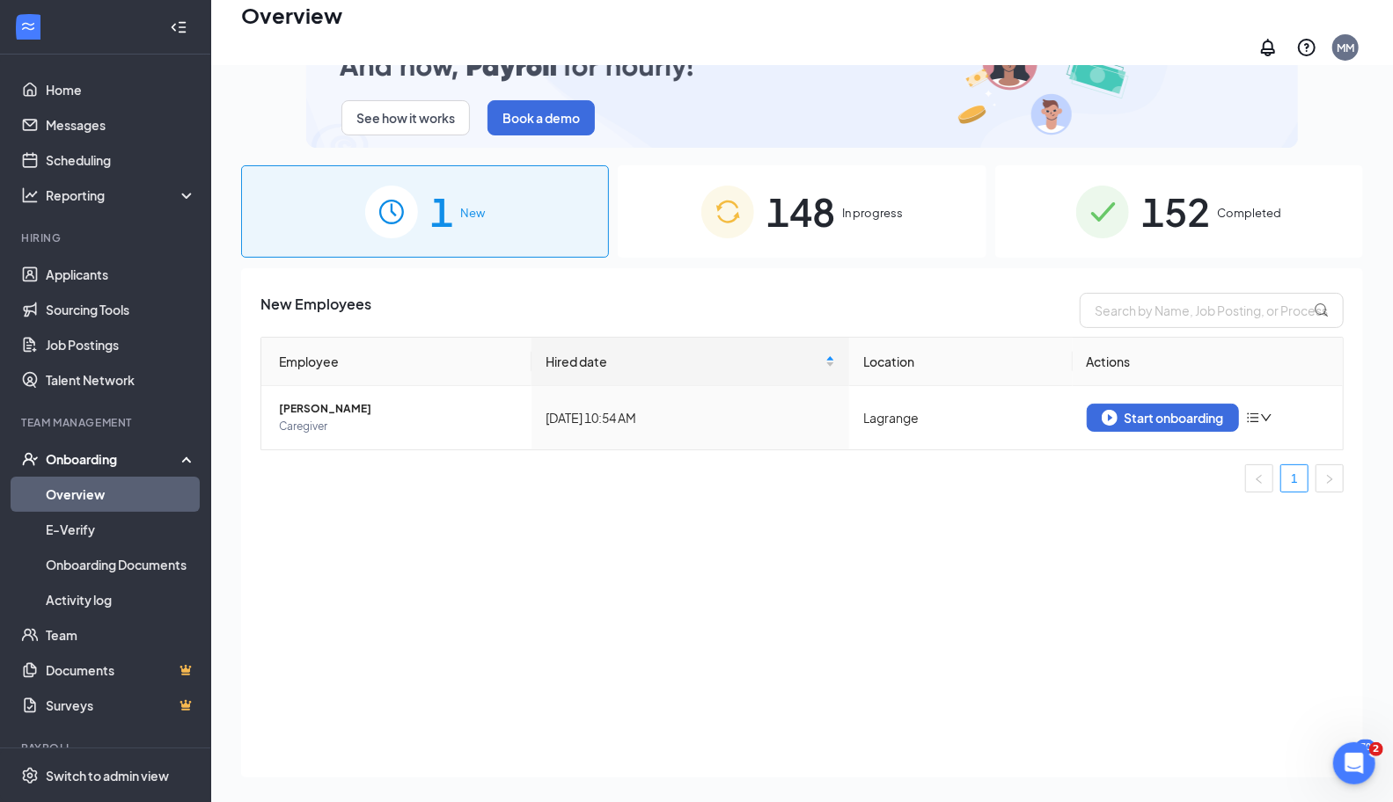
click at [1115, 224] on img at bounding box center [1102, 212] width 53 height 53
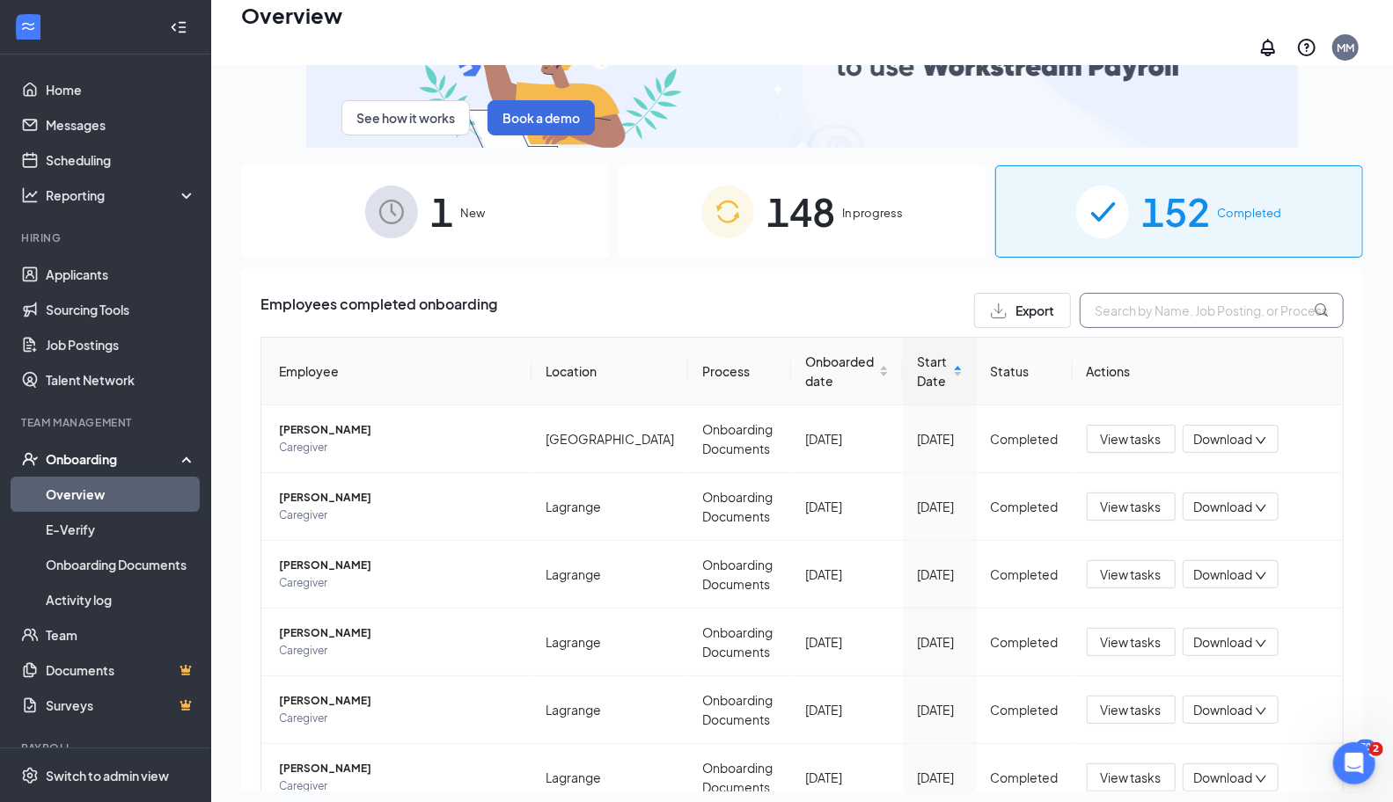
click at [1254, 310] on input "text" at bounding box center [1211, 310] width 264 height 35
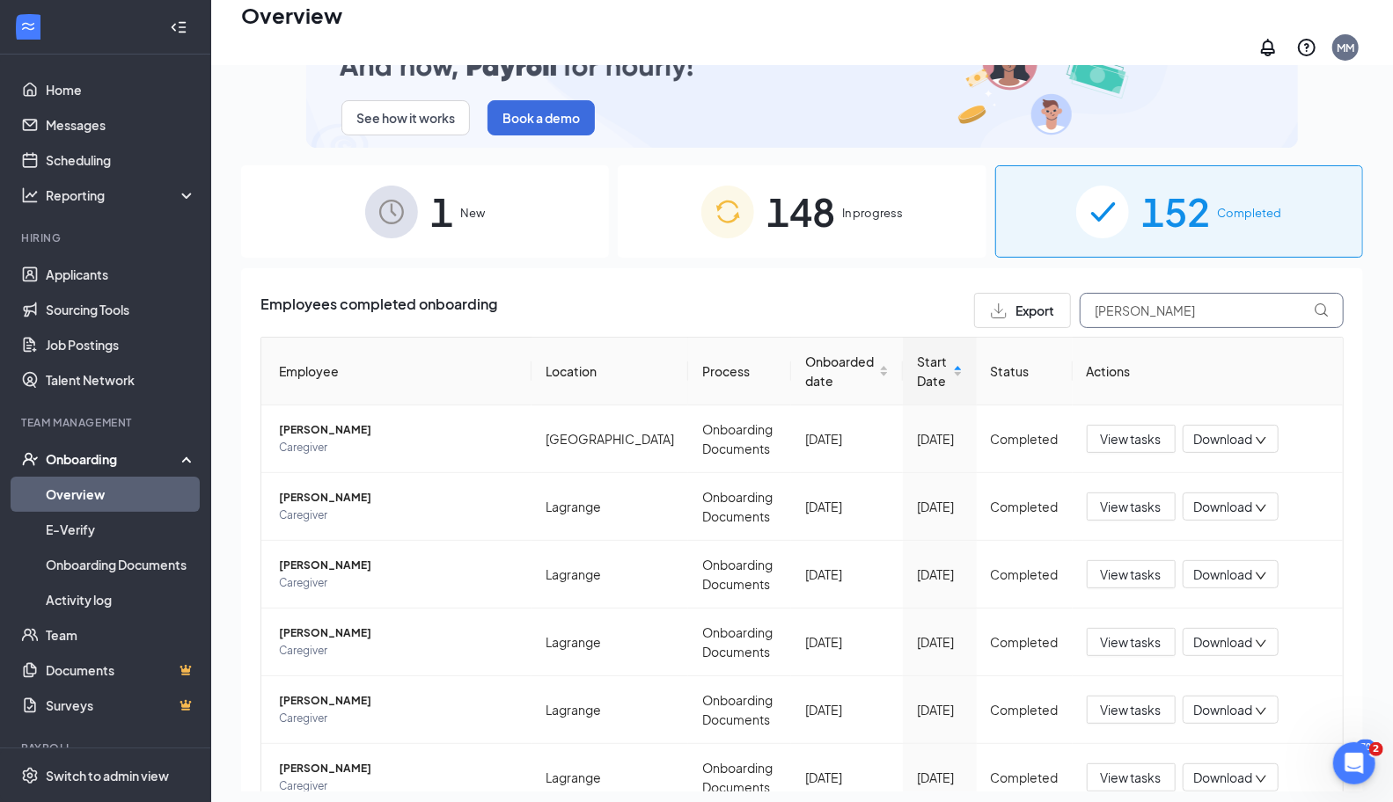
type input "[PERSON_NAME]"
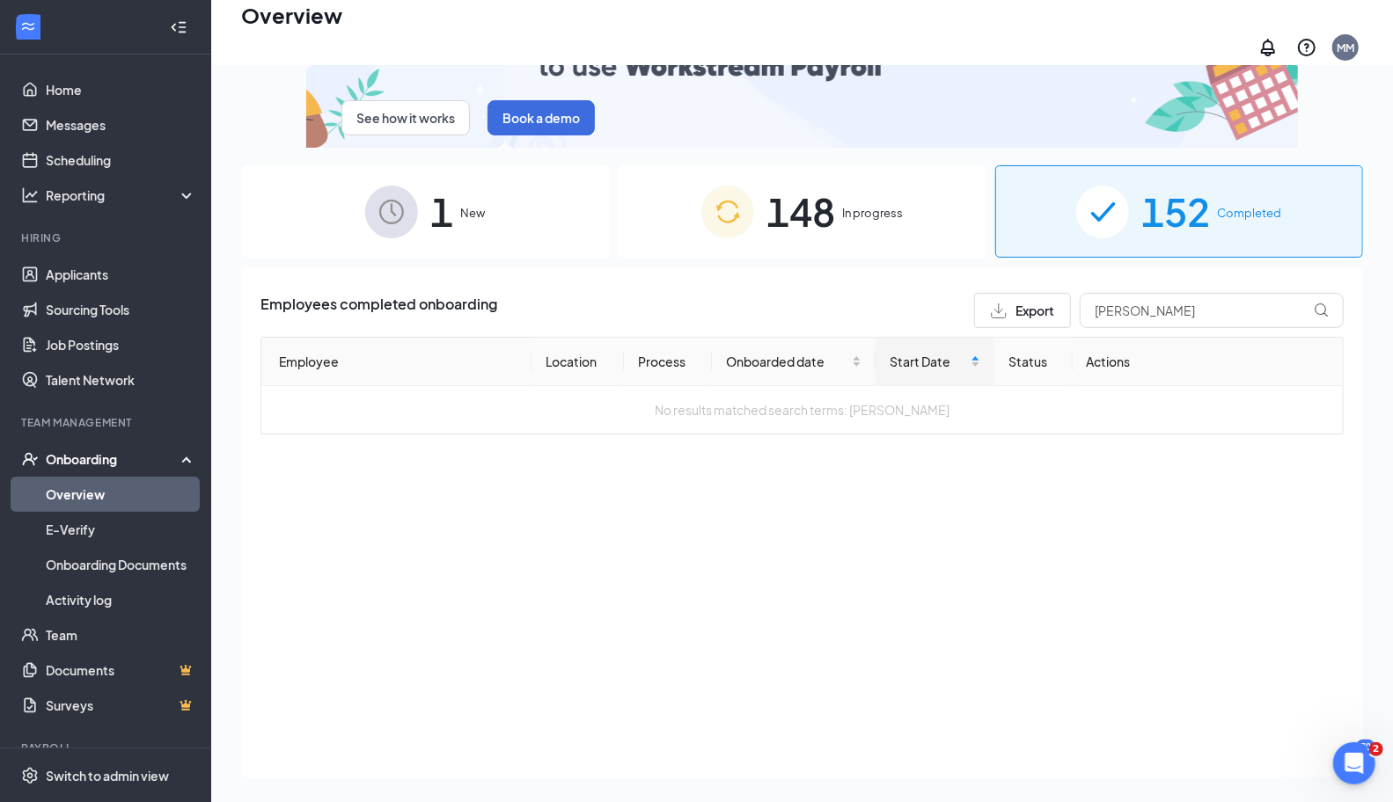
click at [855, 248] on div "See how it works Book a demo 1 New 148 In progress 152 Completed Employees comp…" at bounding box center [802, 399] width 1122 height 785
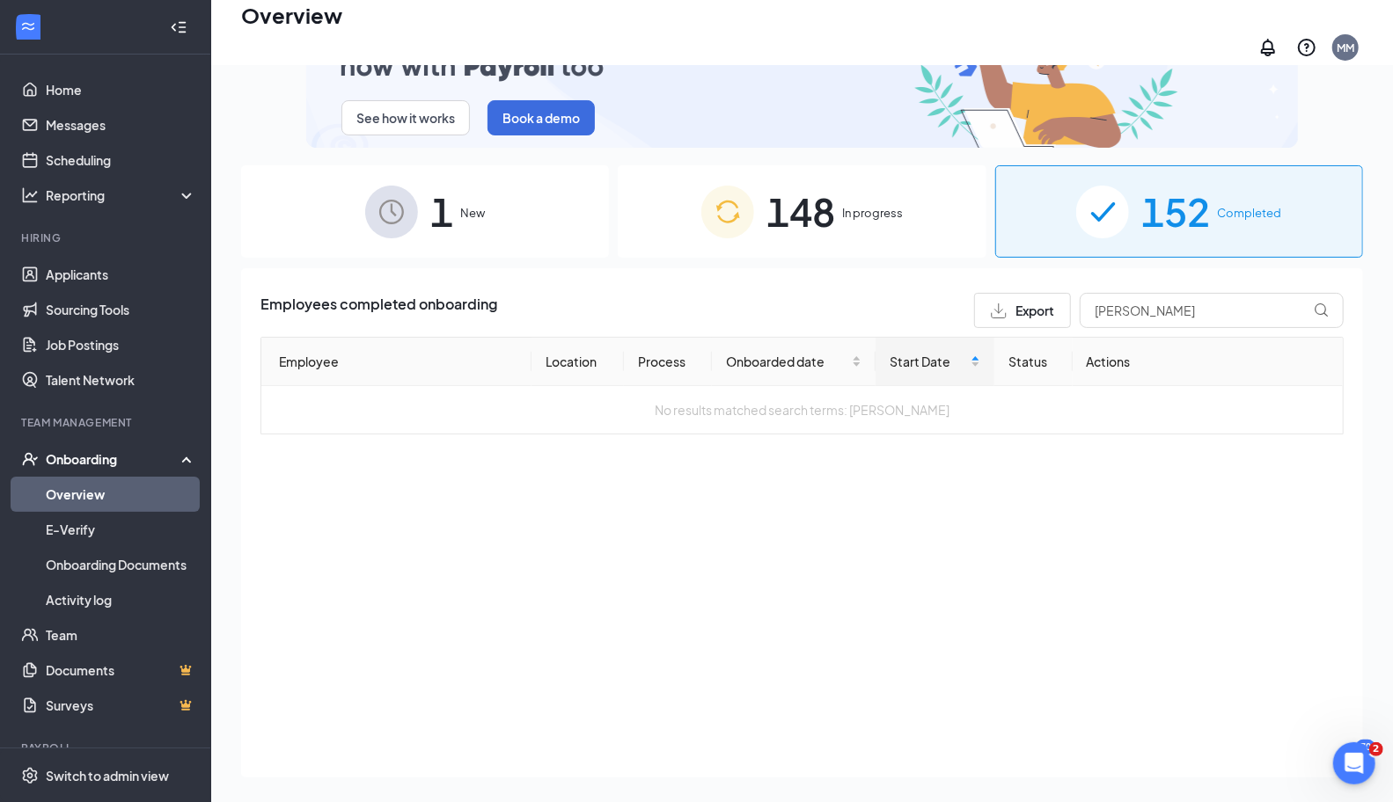
click at [852, 234] on div "148 In progress" at bounding box center [802, 211] width 368 height 92
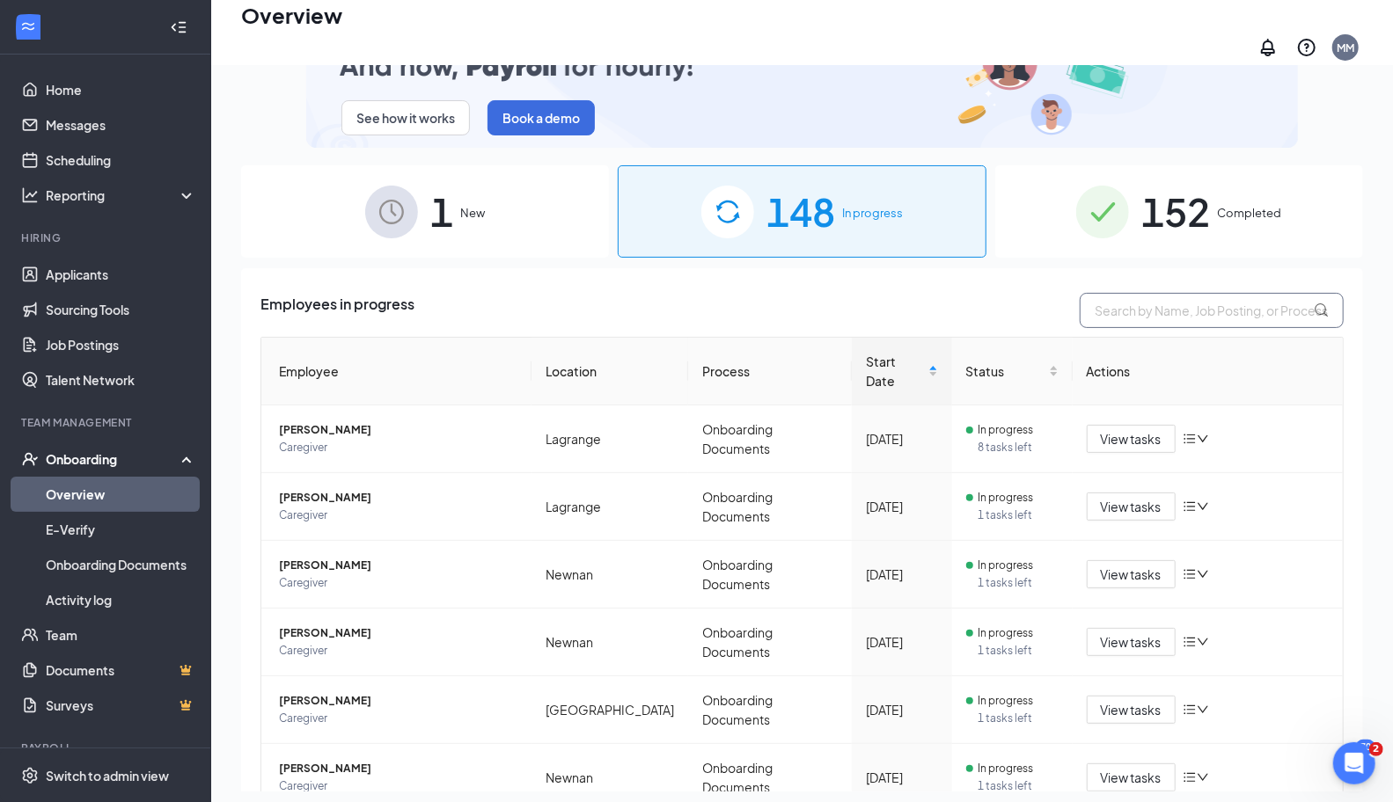
click at [1181, 304] on input "text" at bounding box center [1211, 310] width 264 height 35
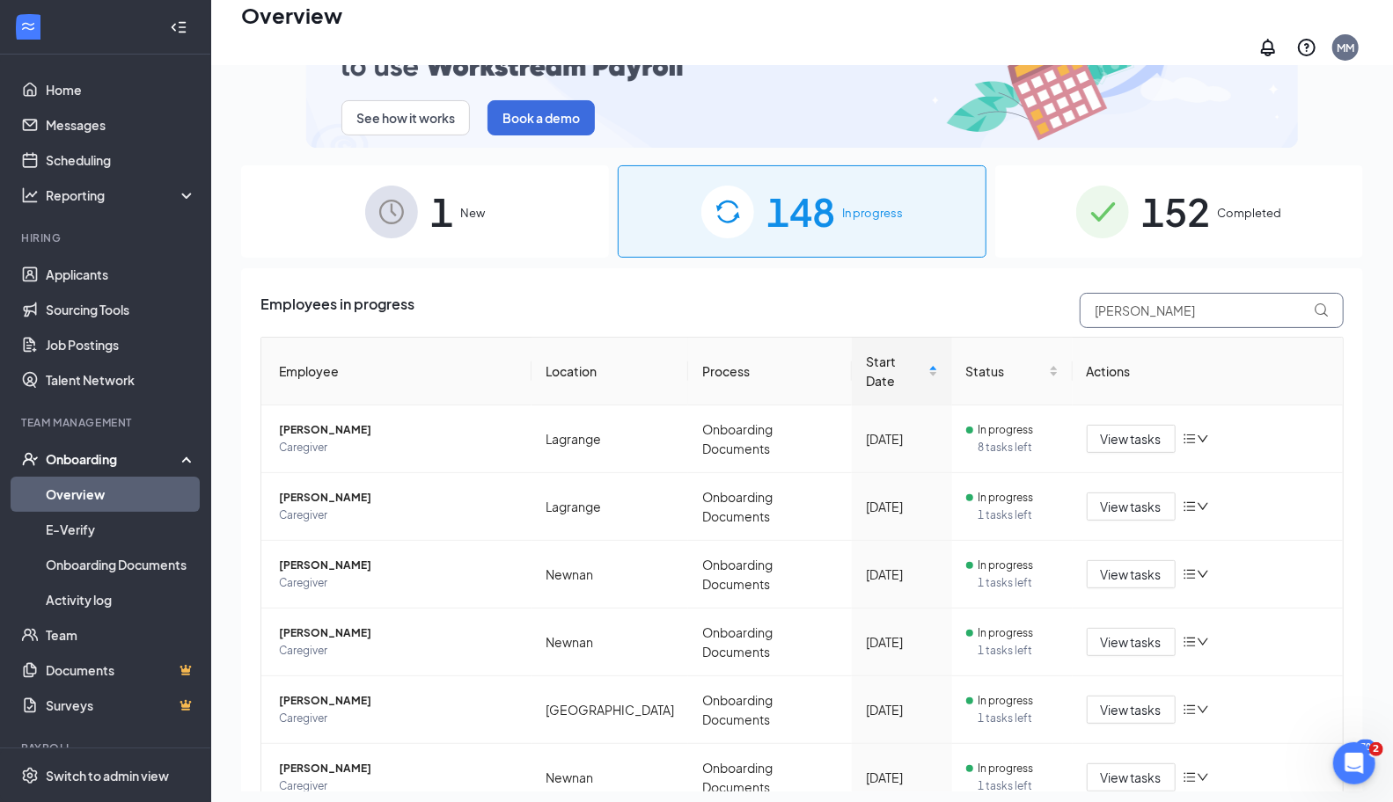
type input "[PERSON_NAME]"
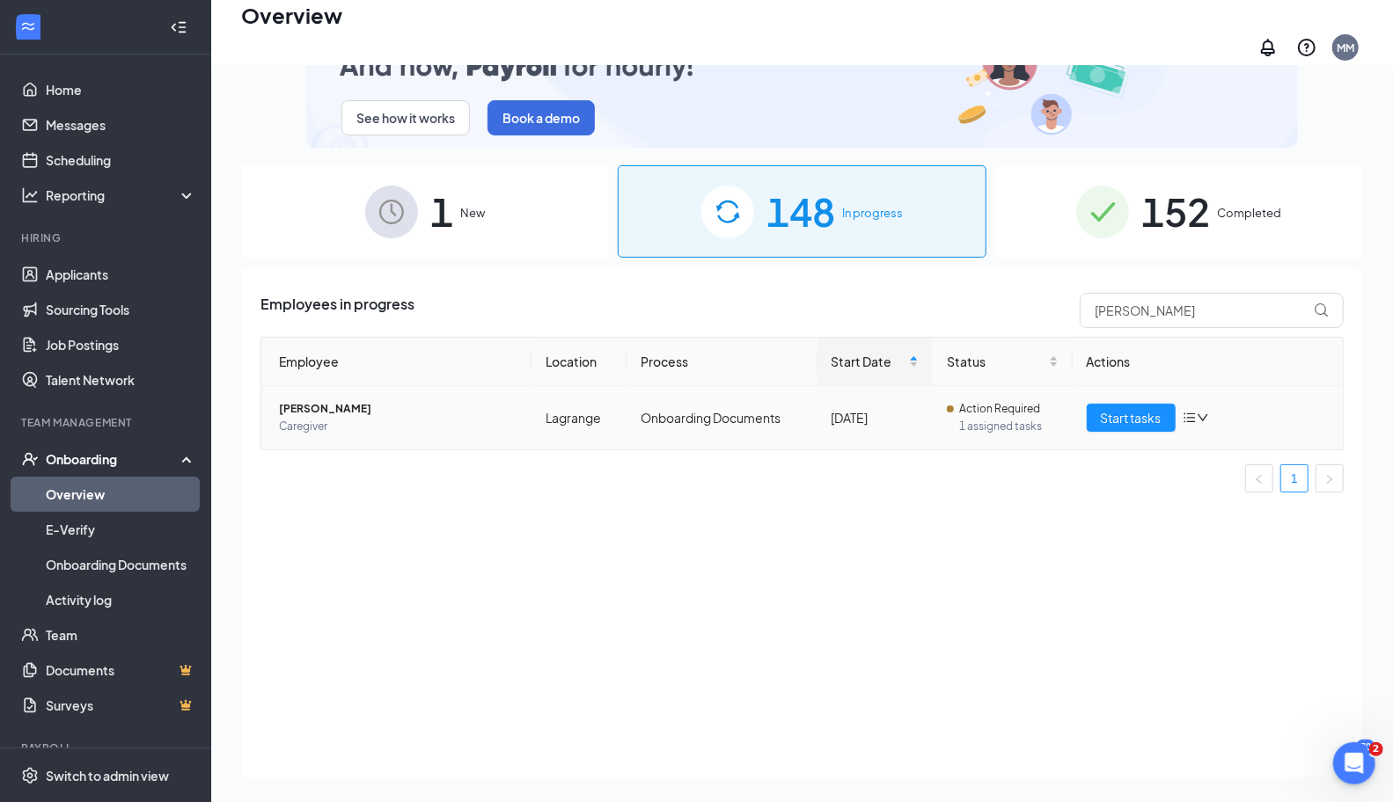
click at [381, 386] on td "[PERSON_NAME] Caregiver" at bounding box center [396, 417] width 270 height 63
click at [304, 418] on span "Caregiver" at bounding box center [398, 427] width 238 height 18
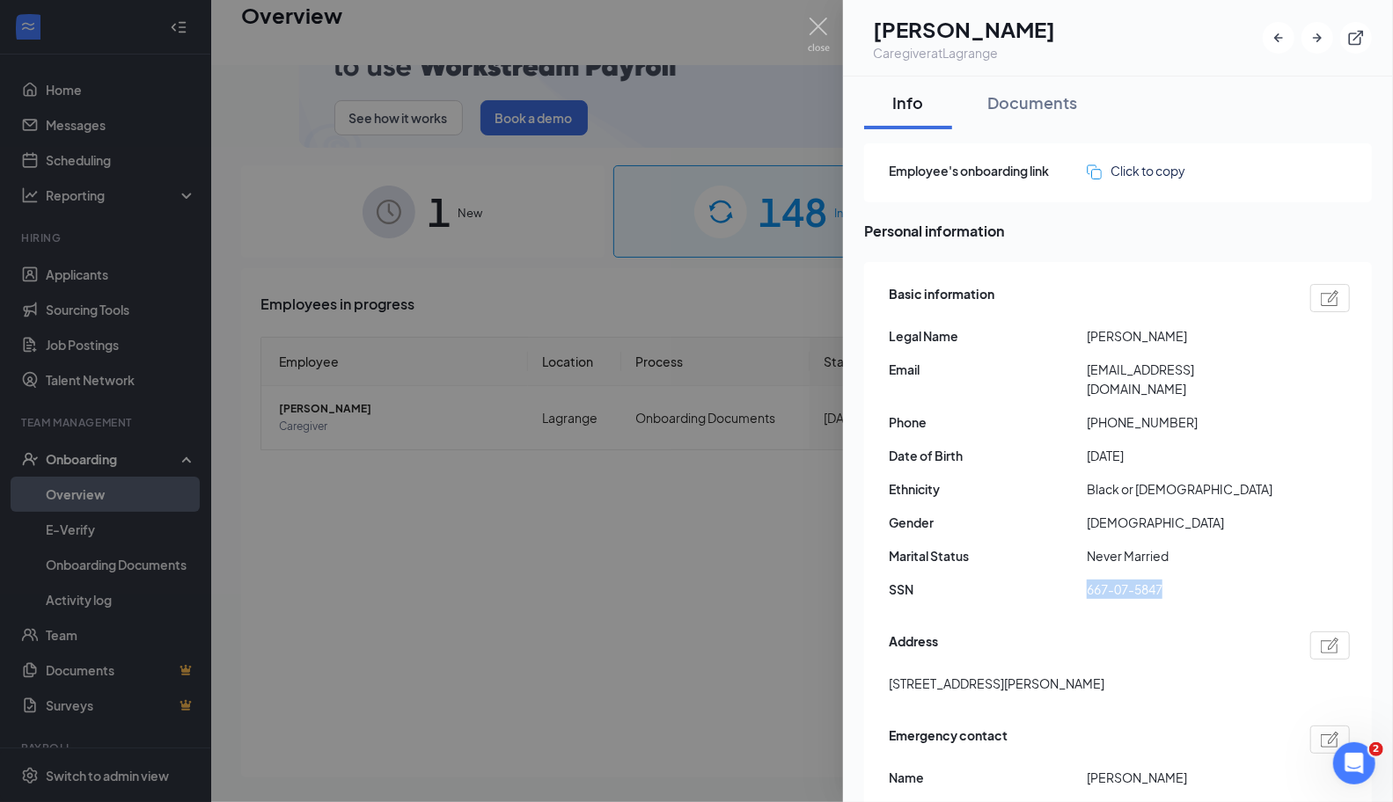
drag, startPoint x: 1168, startPoint y: 567, endPoint x: 1087, endPoint y: 567, distance: 80.9
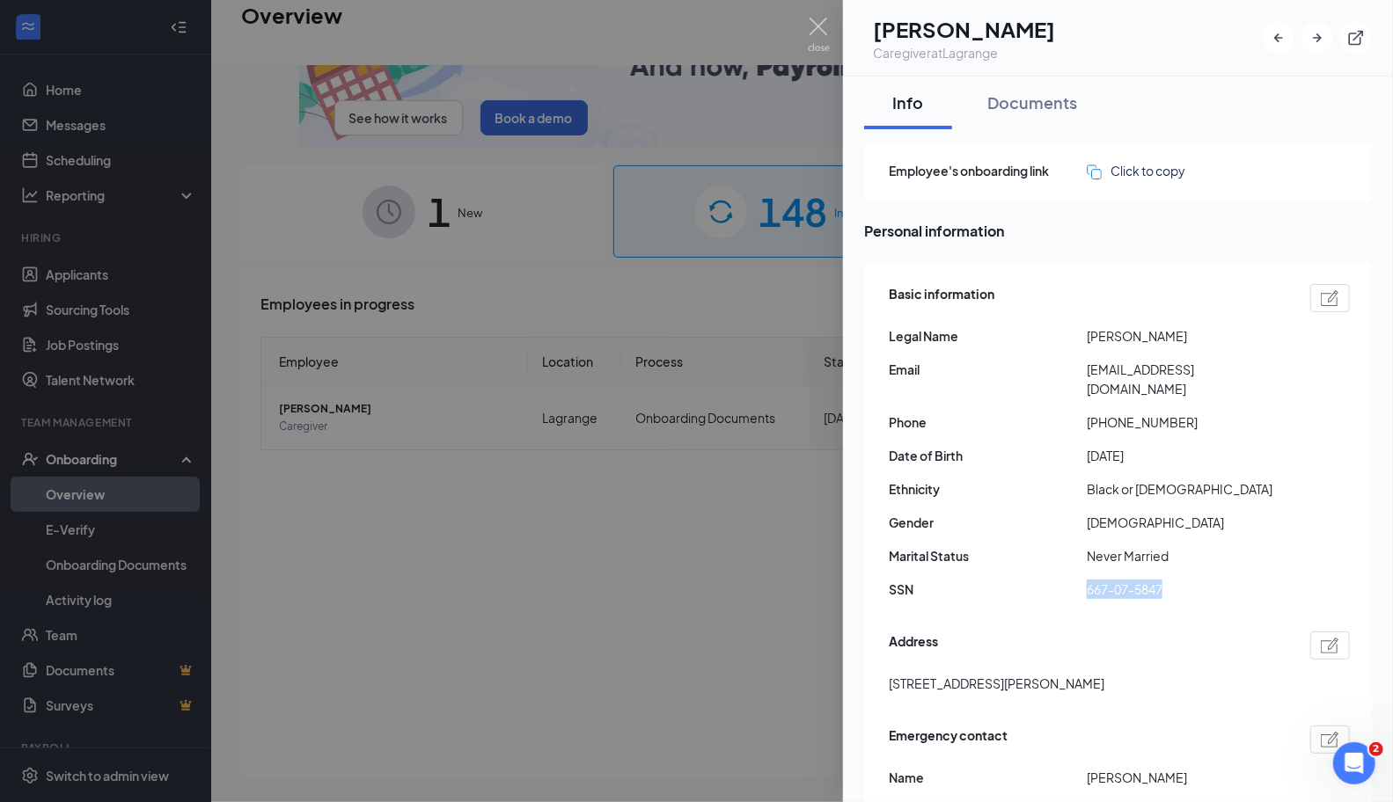
click at [1087, 580] on span "667-07-5847" at bounding box center [1185, 589] width 198 height 19
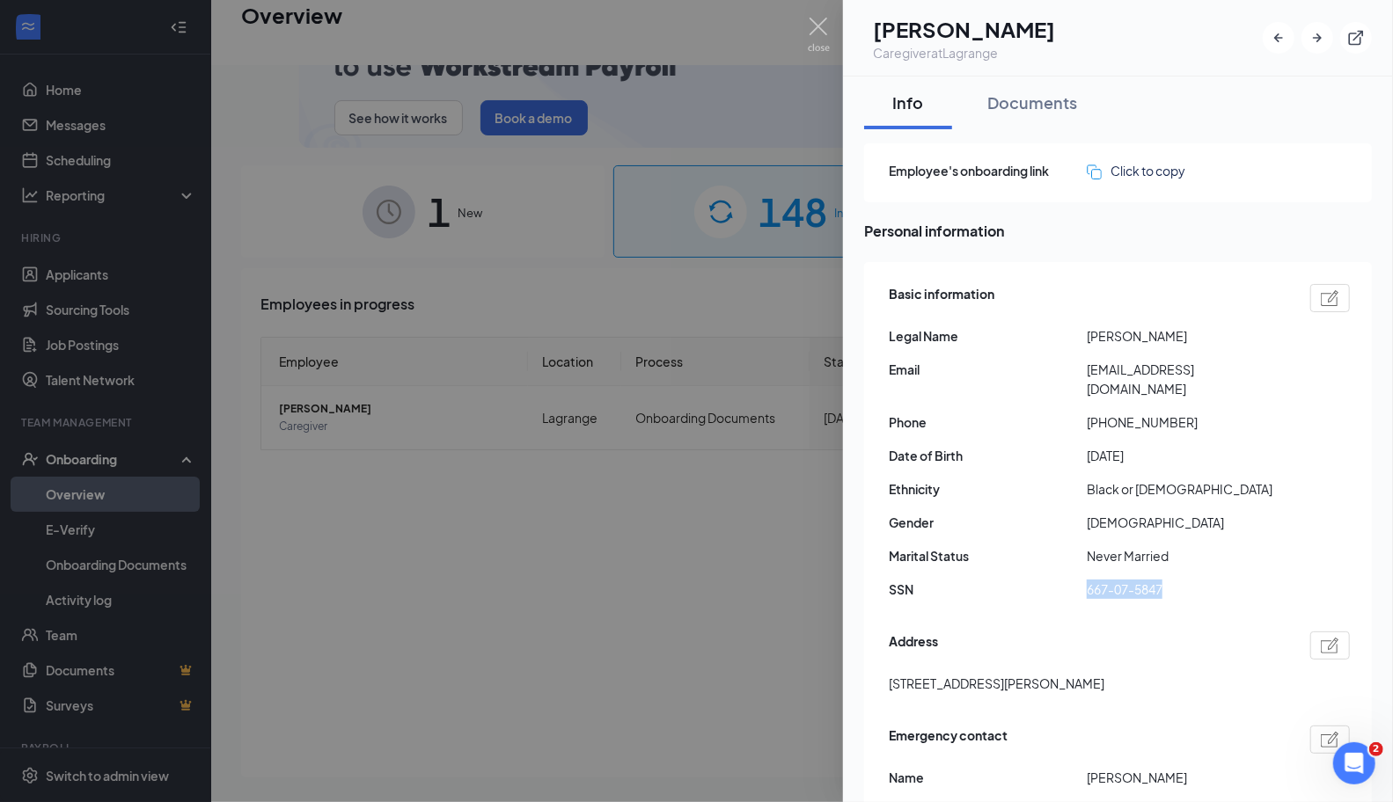
copy span "667-07-5847"
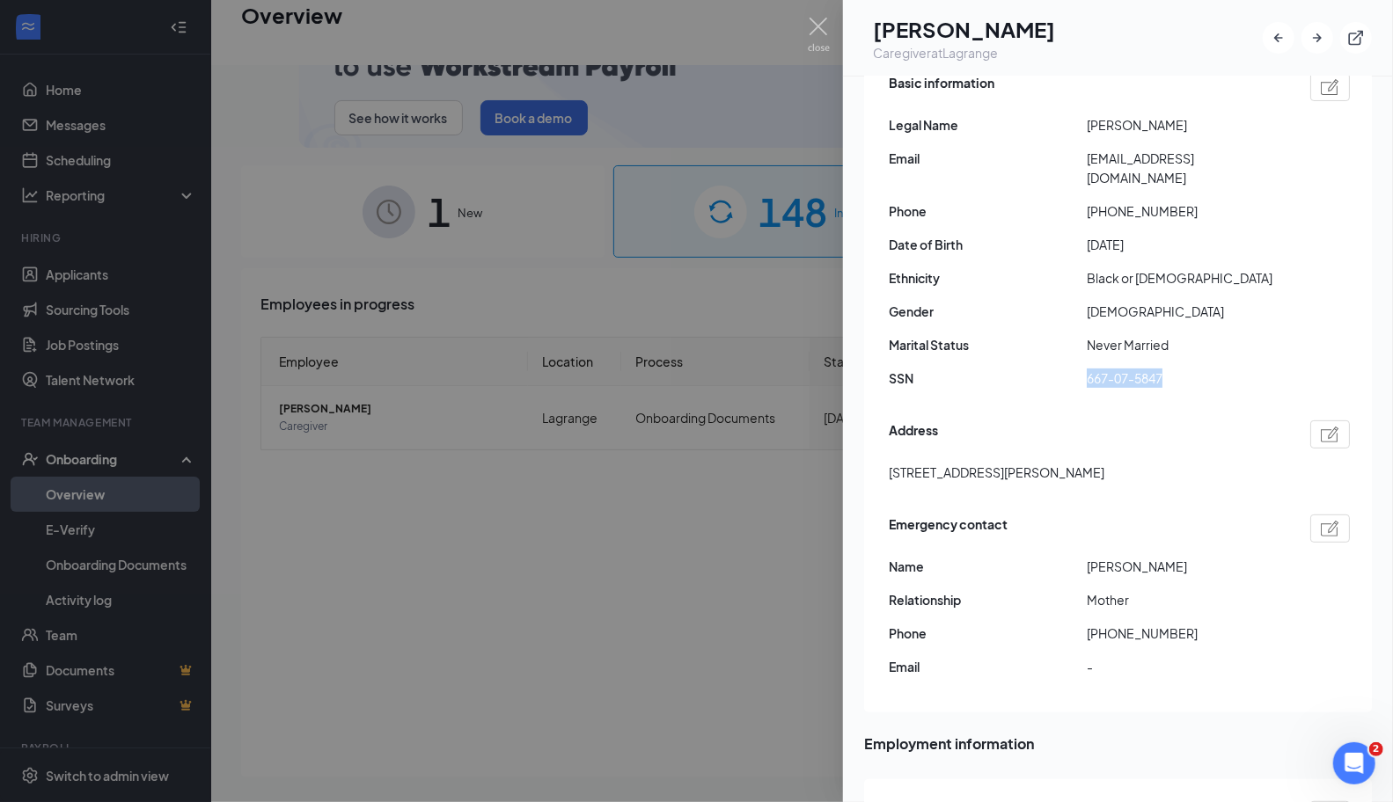
scroll to position [206, 0]
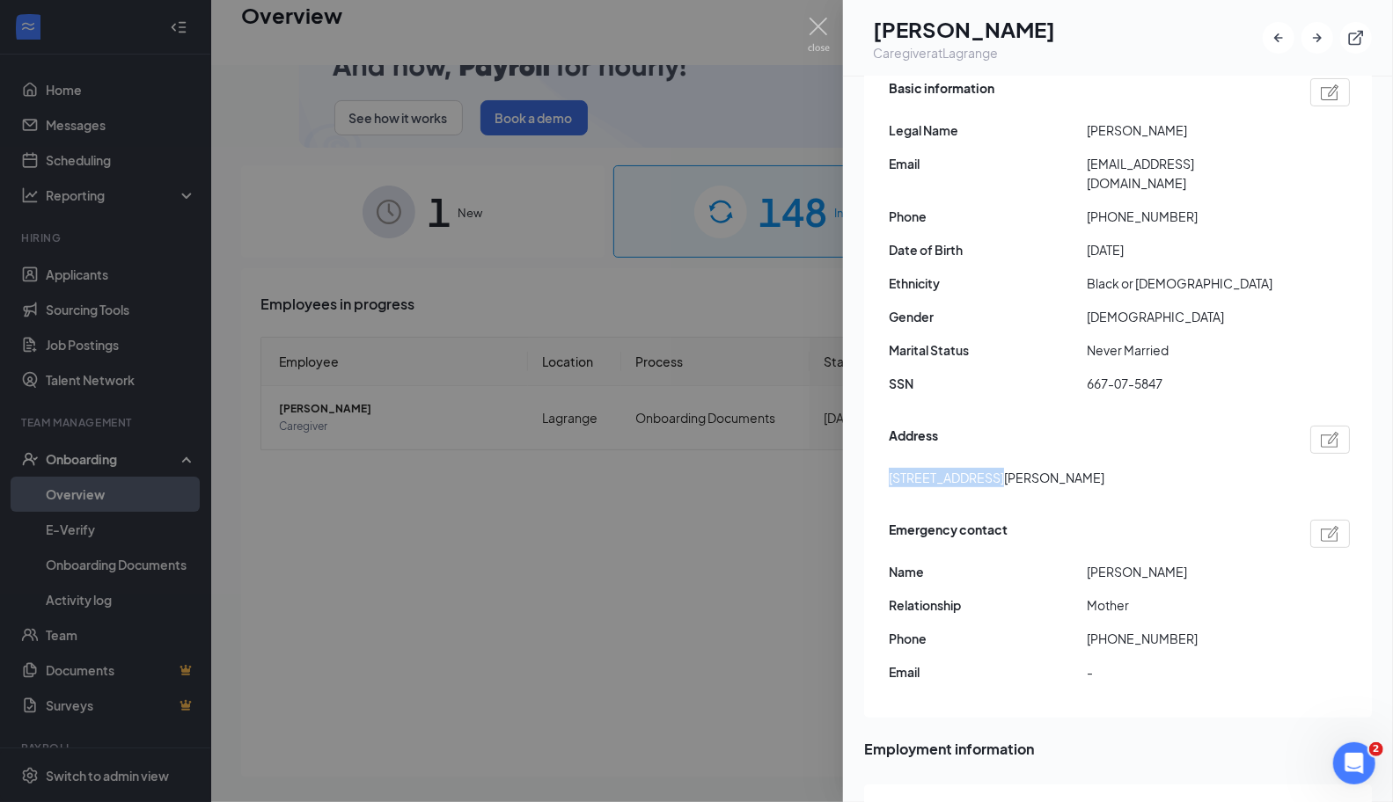
drag, startPoint x: 891, startPoint y: 461, endPoint x: 981, endPoint y: 465, distance: 89.8
click at [981, 468] on span "[STREET_ADDRESS][PERSON_NAME]" at bounding box center [997, 477] width 216 height 19
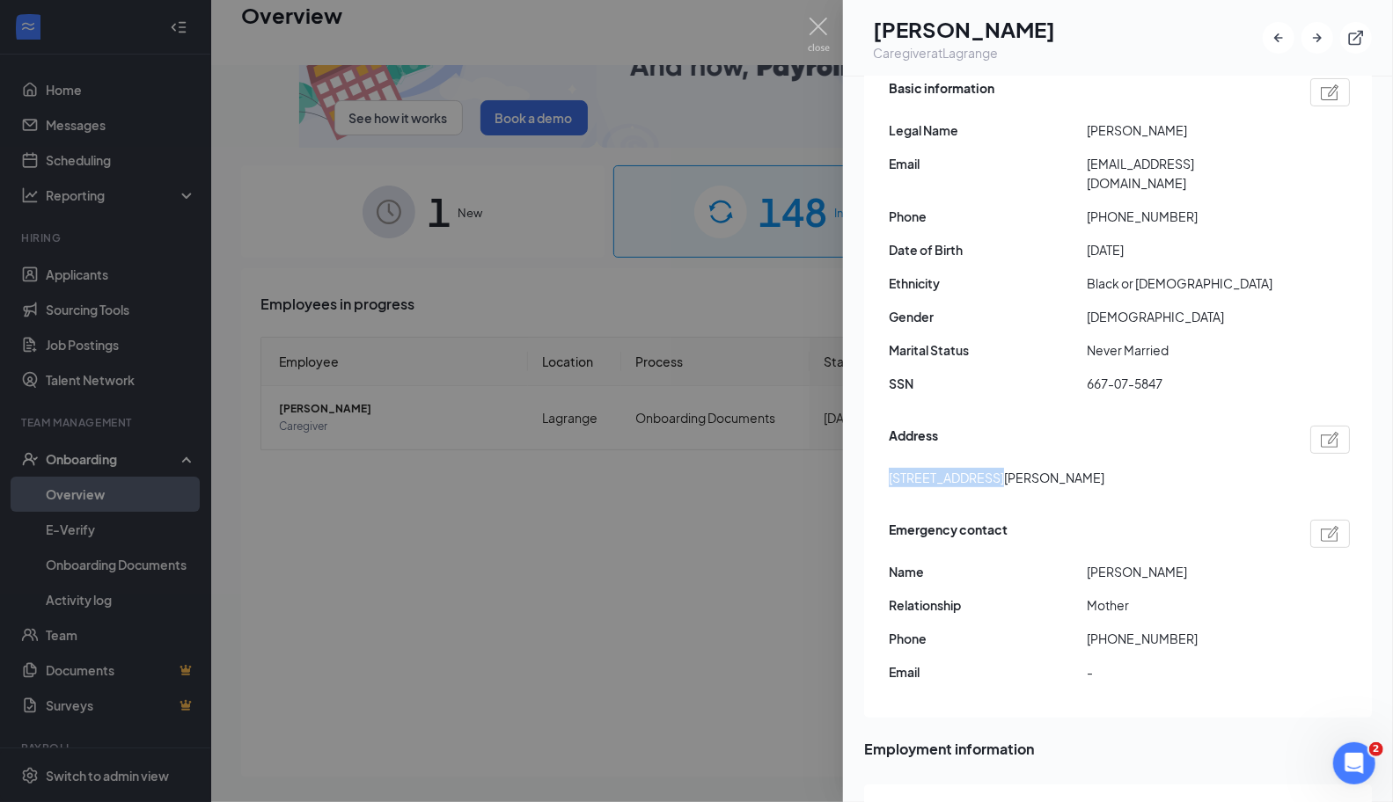
copy span "[STREET_ADDRESS][PERSON_NAME]"
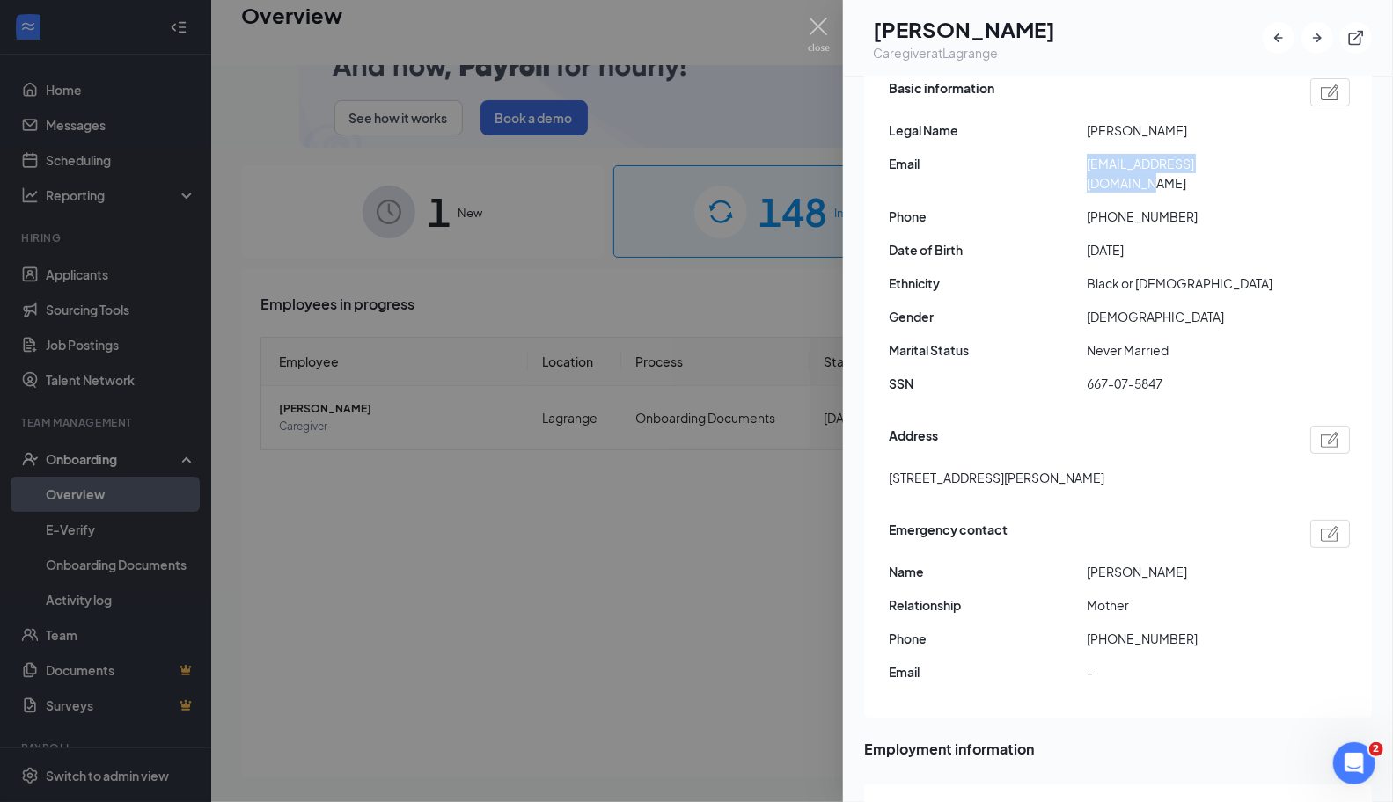
drag, startPoint x: 1255, startPoint y: 161, endPoint x: 1069, endPoint y: 166, distance: 186.6
click at [1069, 166] on div "Email [EMAIL_ADDRESS][DOMAIN_NAME]" at bounding box center [1119, 173] width 461 height 39
copy div "[EMAIL_ADDRESS][DOMAIN_NAME]"
drag, startPoint x: 1136, startPoint y: 194, endPoint x: 1102, endPoint y: 194, distance: 33.4
click at [1102, 207] on span "[PHONE_NUMBER]" at bounding box center [1185, 216] width 198 height 19
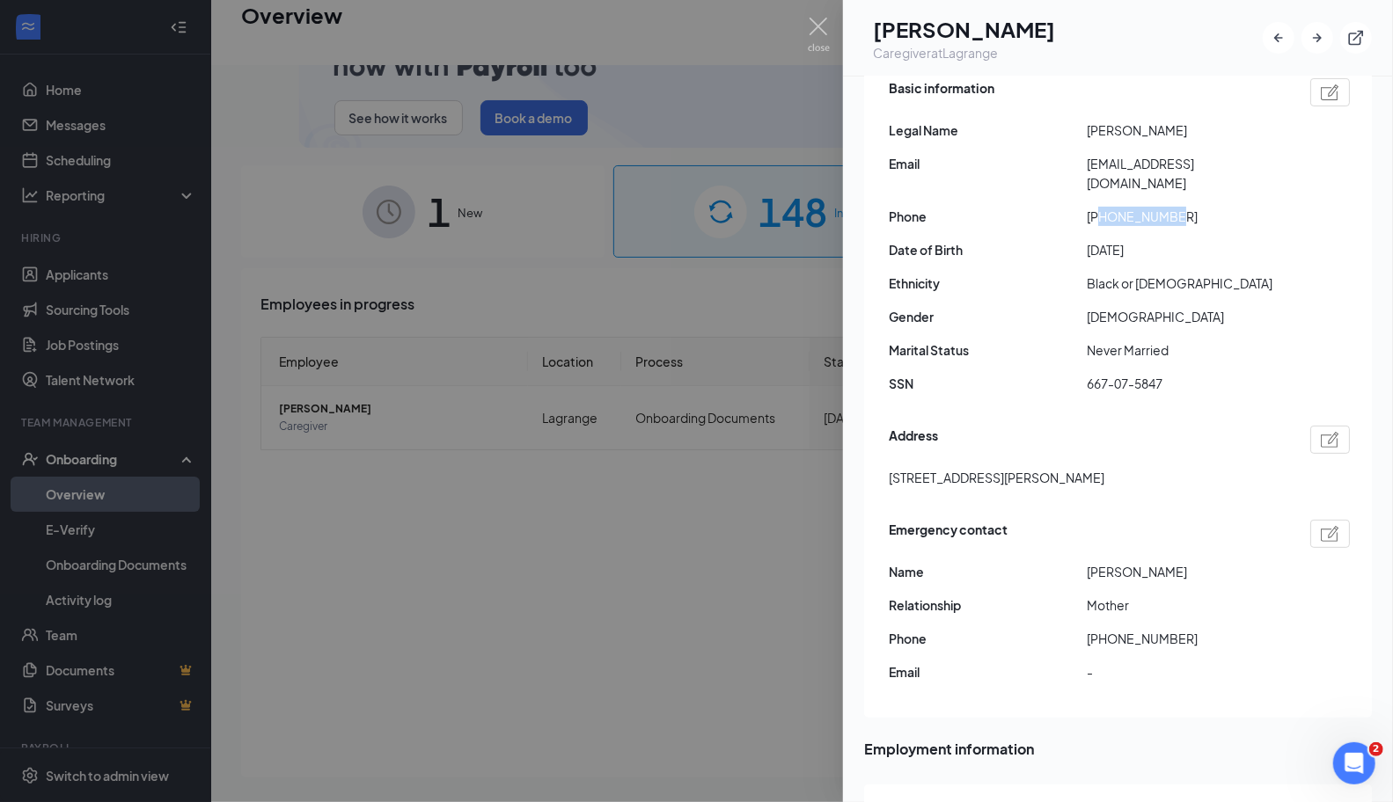
copy span "7065860496"
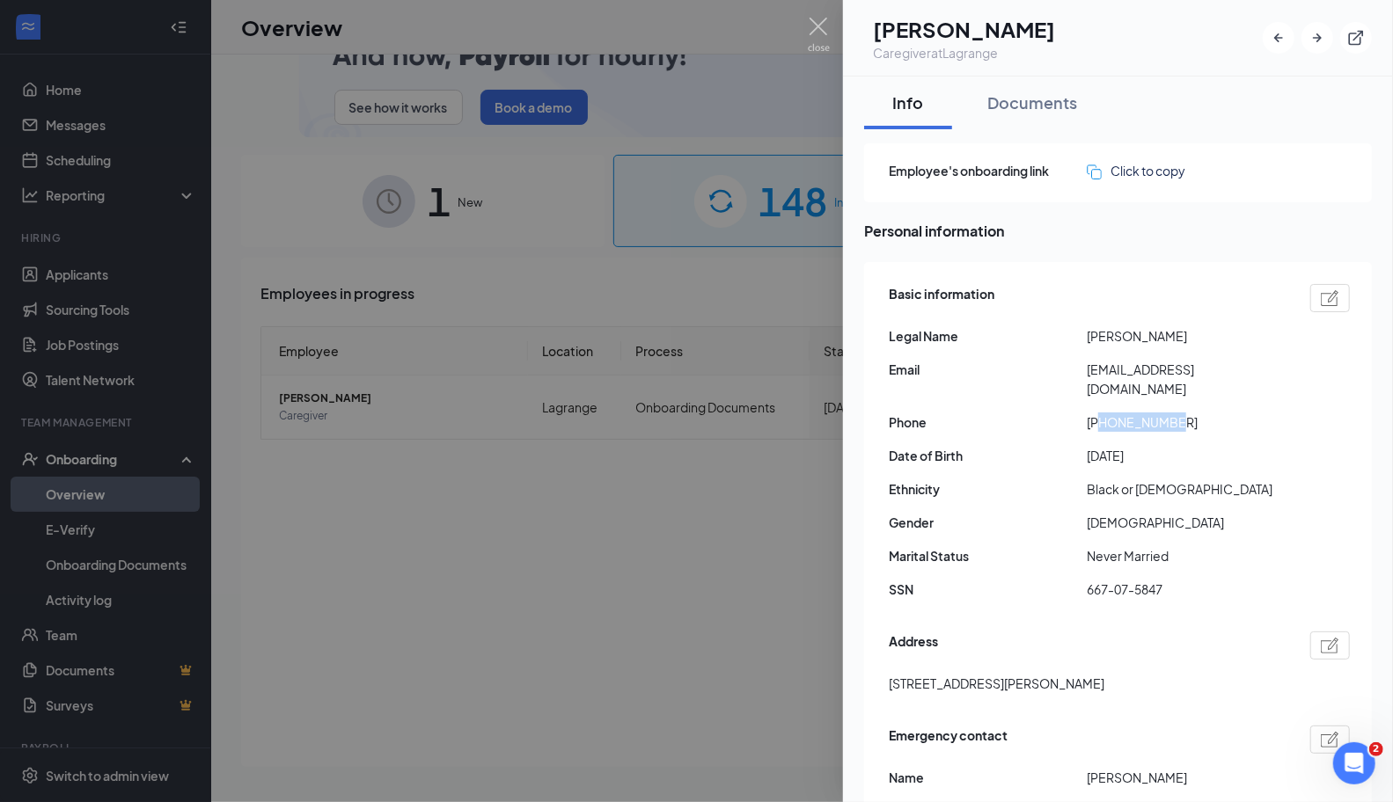
scroll to position [0, 0]
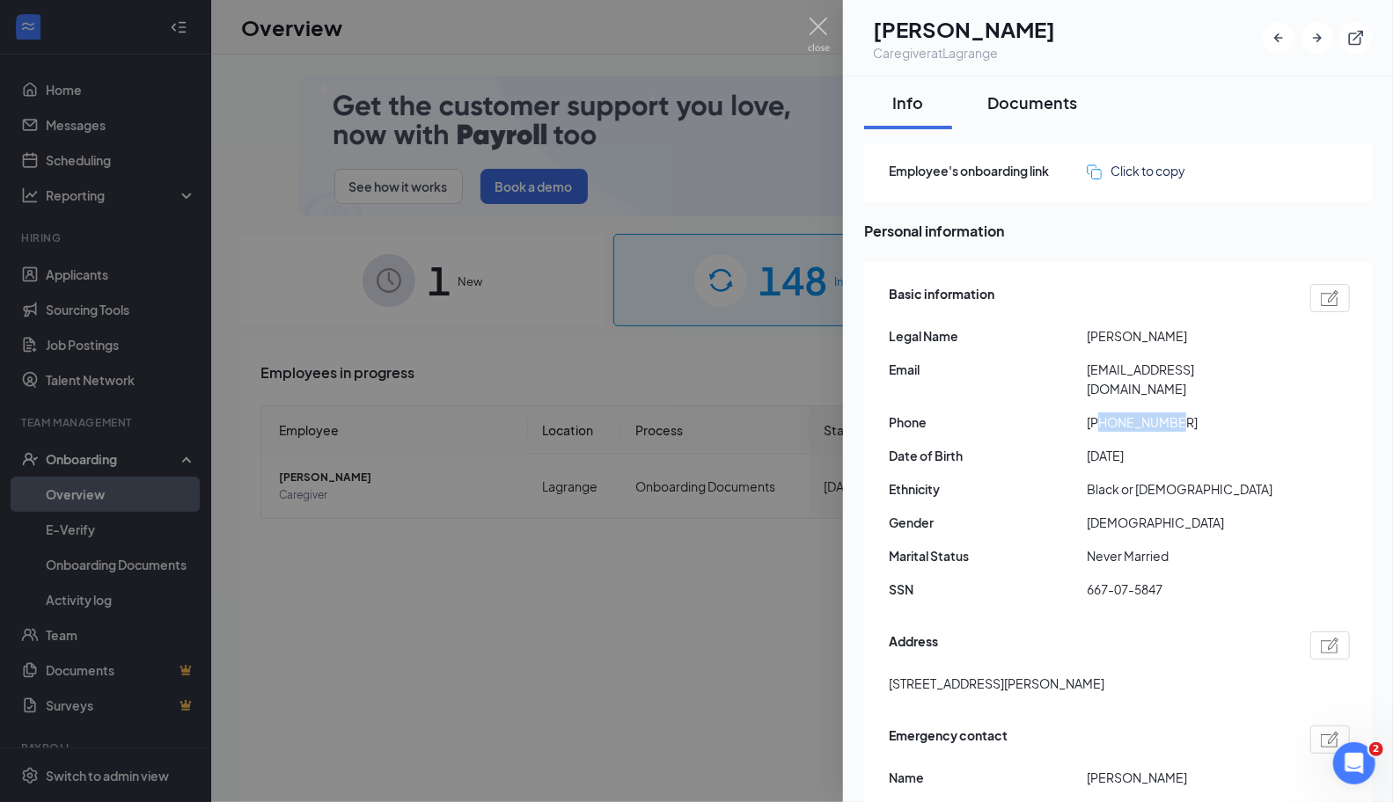
click at [1023, 102] on div "Documents" at bounding box center [1032, 102] width 90 height 22
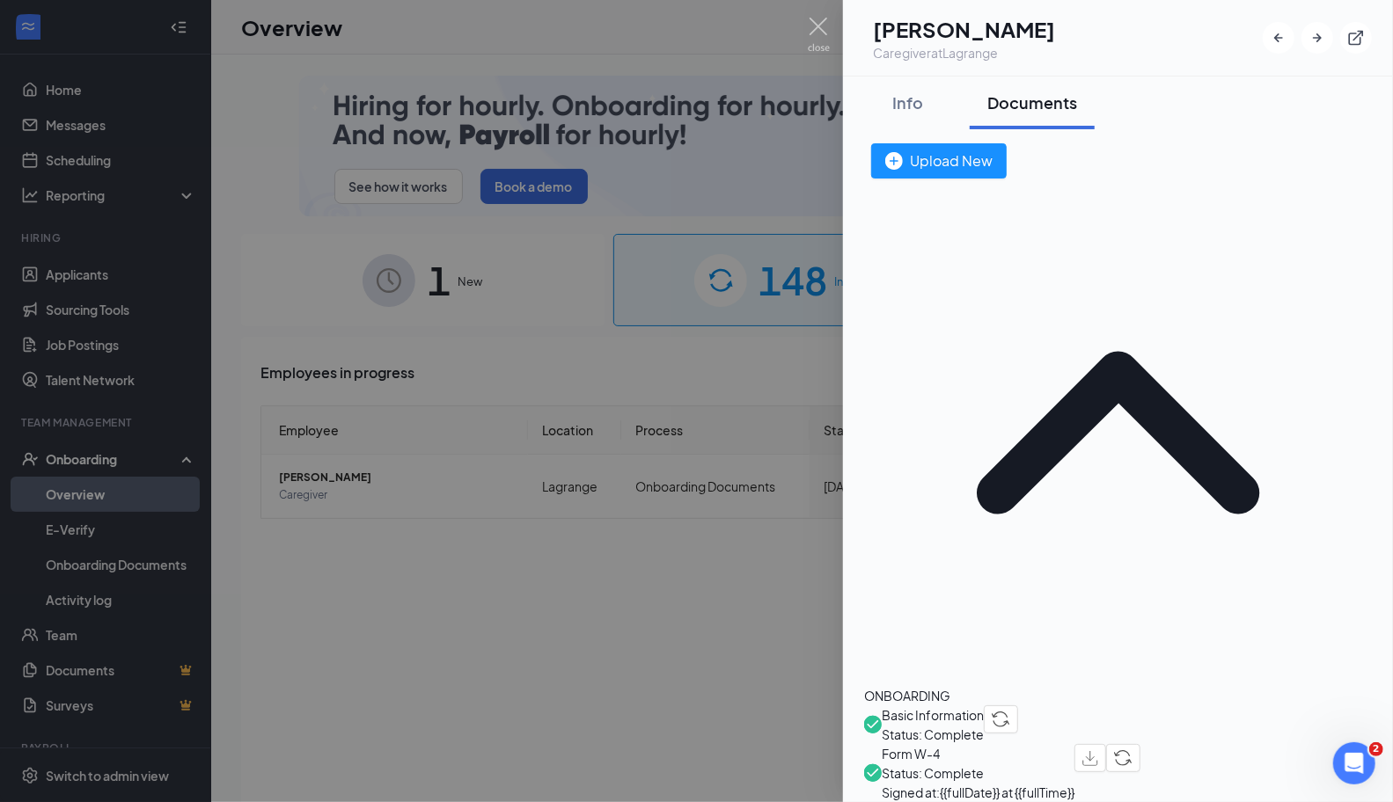
click at [962, 744] on span "Form W-4" at bounding box center [977, 753] width 193 height 19
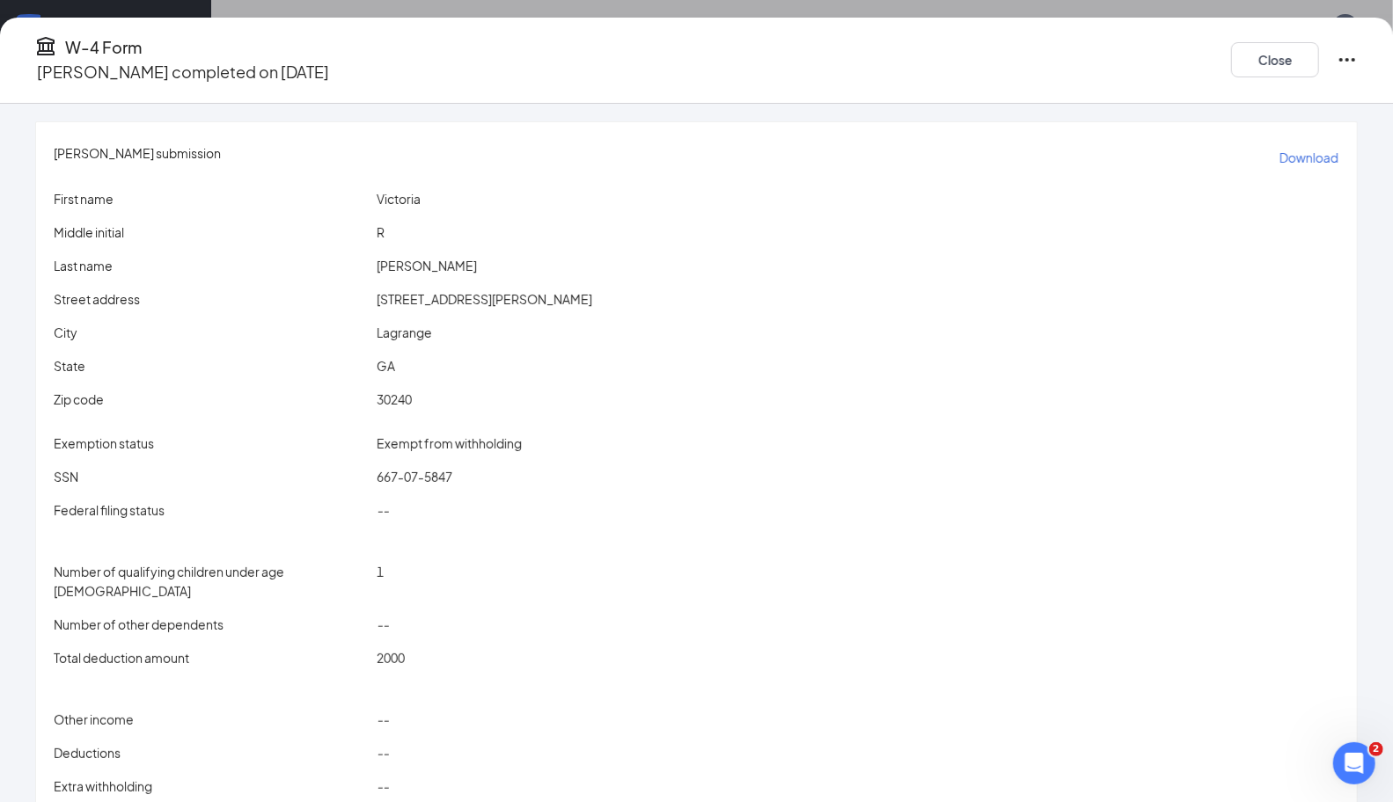
click at [1279, 150] on p "Download" at bounding box center [1308, 158] width 59 height 18
click at [1249, 62] on button "Close" at bounding box center [1275, 59] width 88 height 35
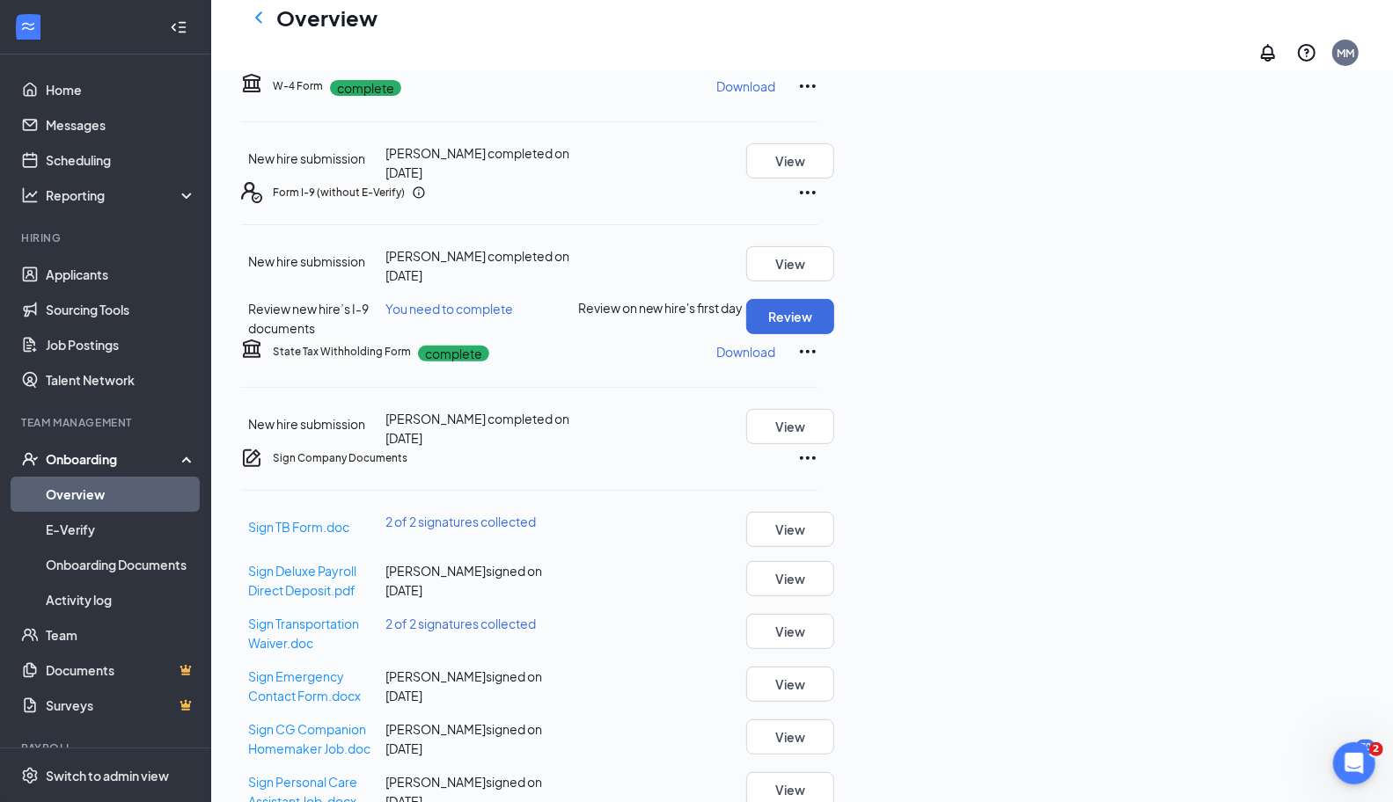
scroll to position [238, 0]
click at [775, 362] on p "Download" at bounding box center [745, 353] width 59 height 18
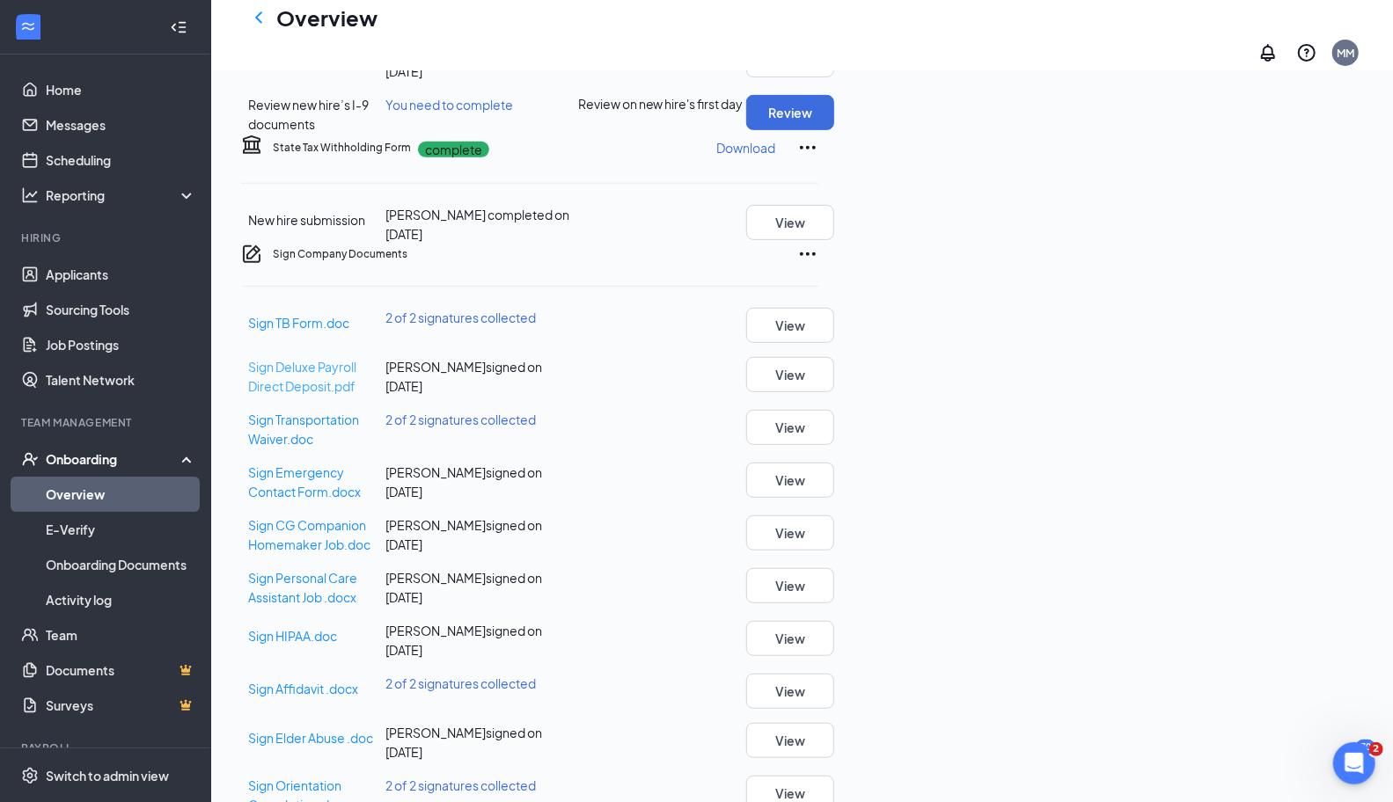
click at [354, 394] on span "Sign Deluxe Payroll Direct Deposit.pdf" at bounding box center [302, 376] width 108 height 35
